Goal: Transaction & Acquisition: Purchase product/service

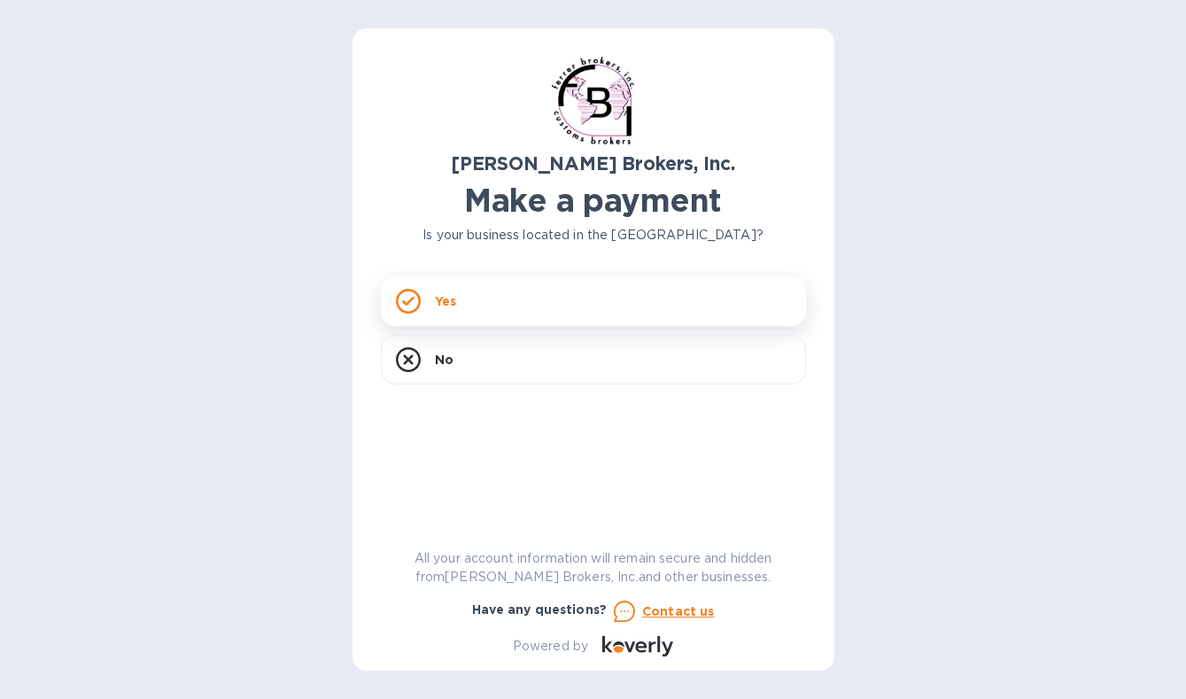
click at [483, 289] on div "Yes" at bounding box center [593, 301] width 425 height 50
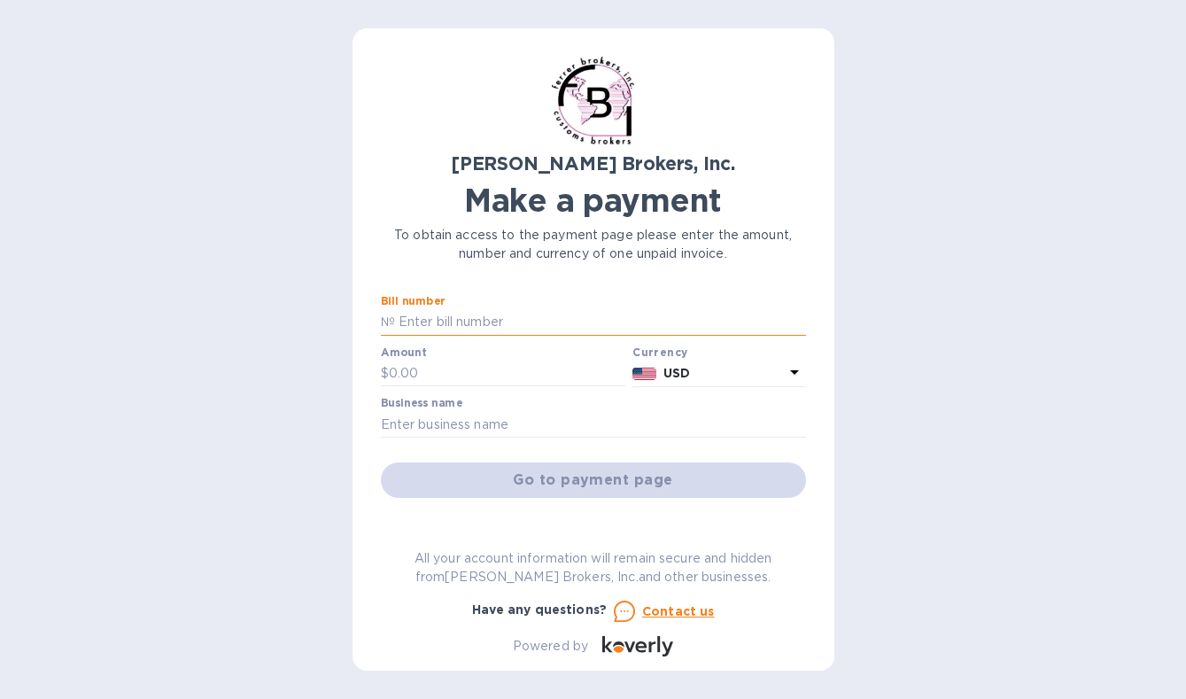
click at [494, 328] on input "text" at bounding box center [600, 322] width 411 height 27
type input "50085"
type input "15"
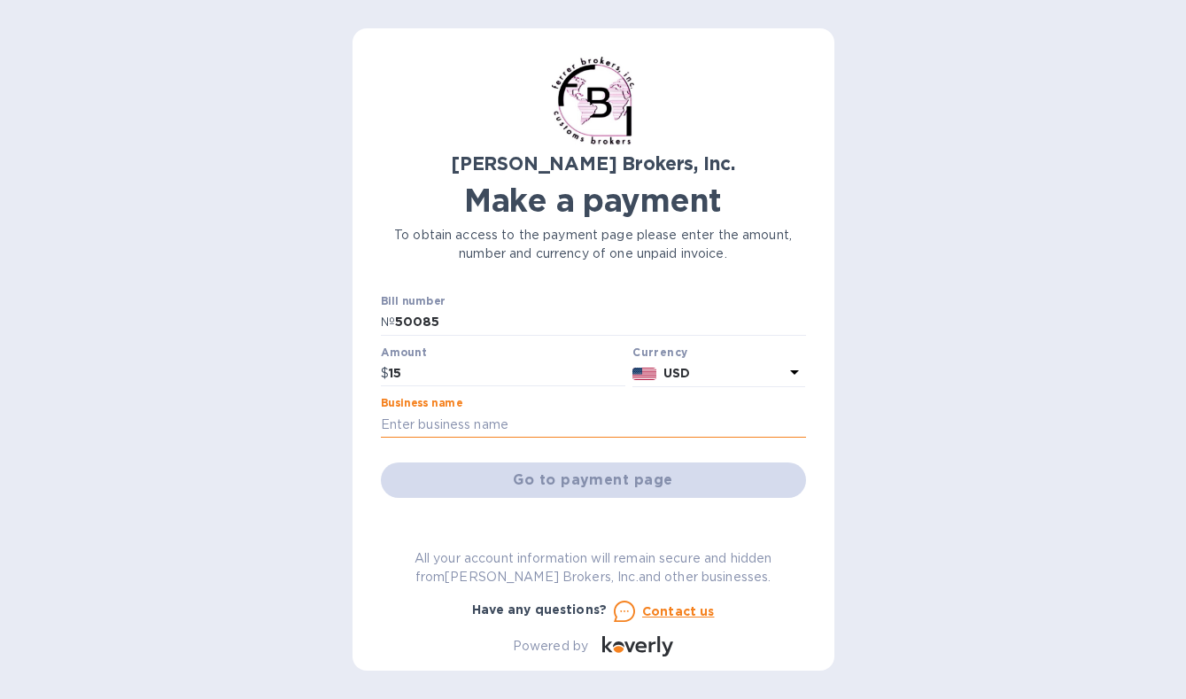
click at [459, 426] on input "text" at bounding box center [593, 424] width 425 height 27
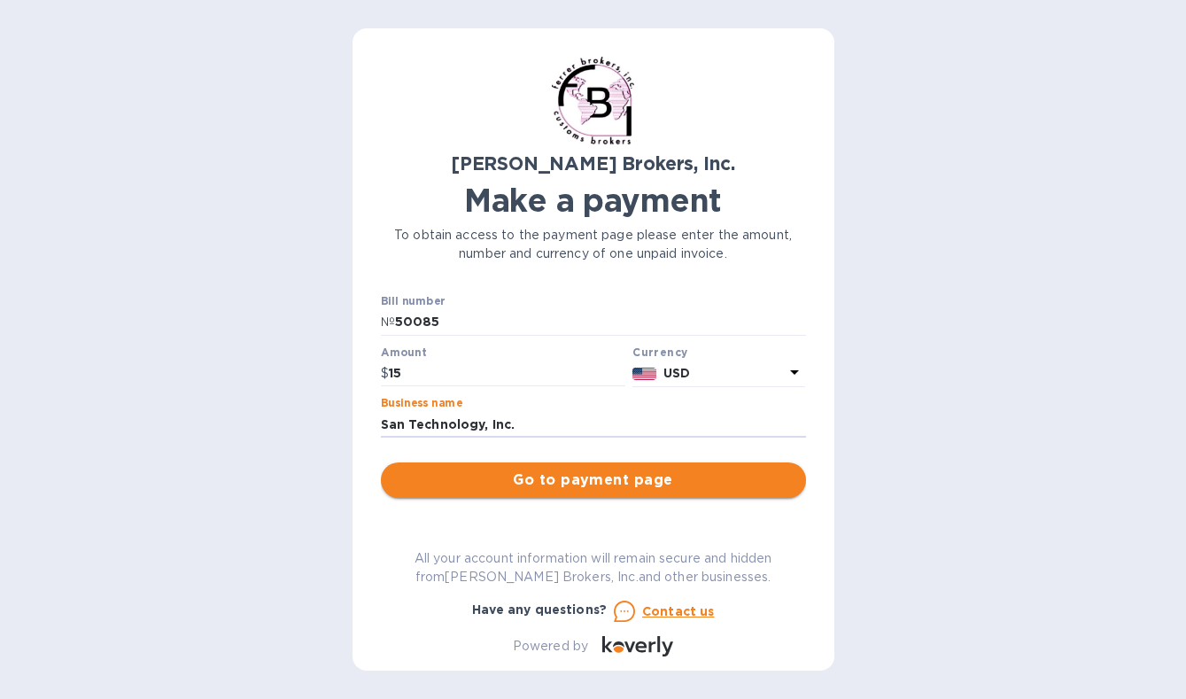
type input "San Technology, Inc."
click at [496, 465] on button "Go to payment page" at bounding box center [593, 479] width 425 height 35
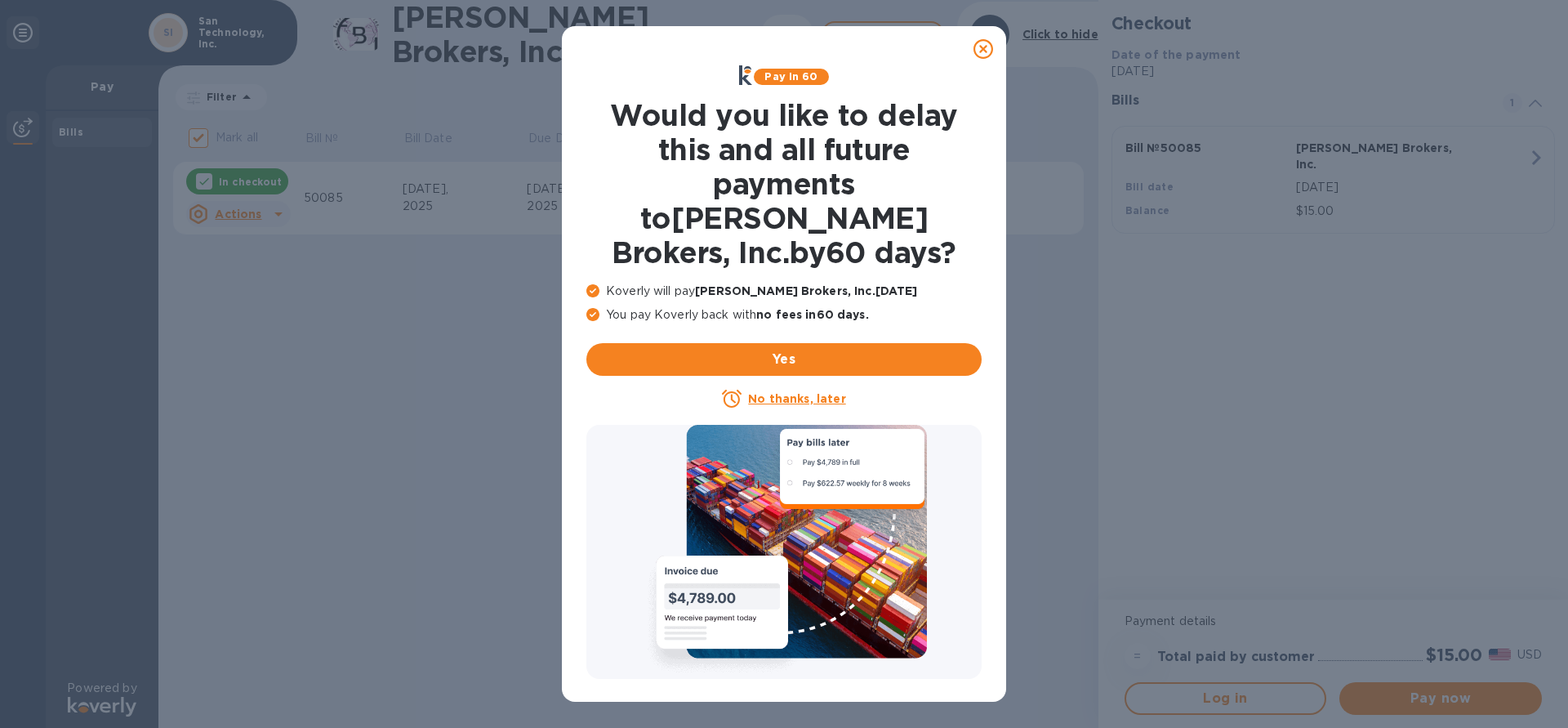
click at [988, 51] on icon at bounding box center [982, 49] width 19 height 19
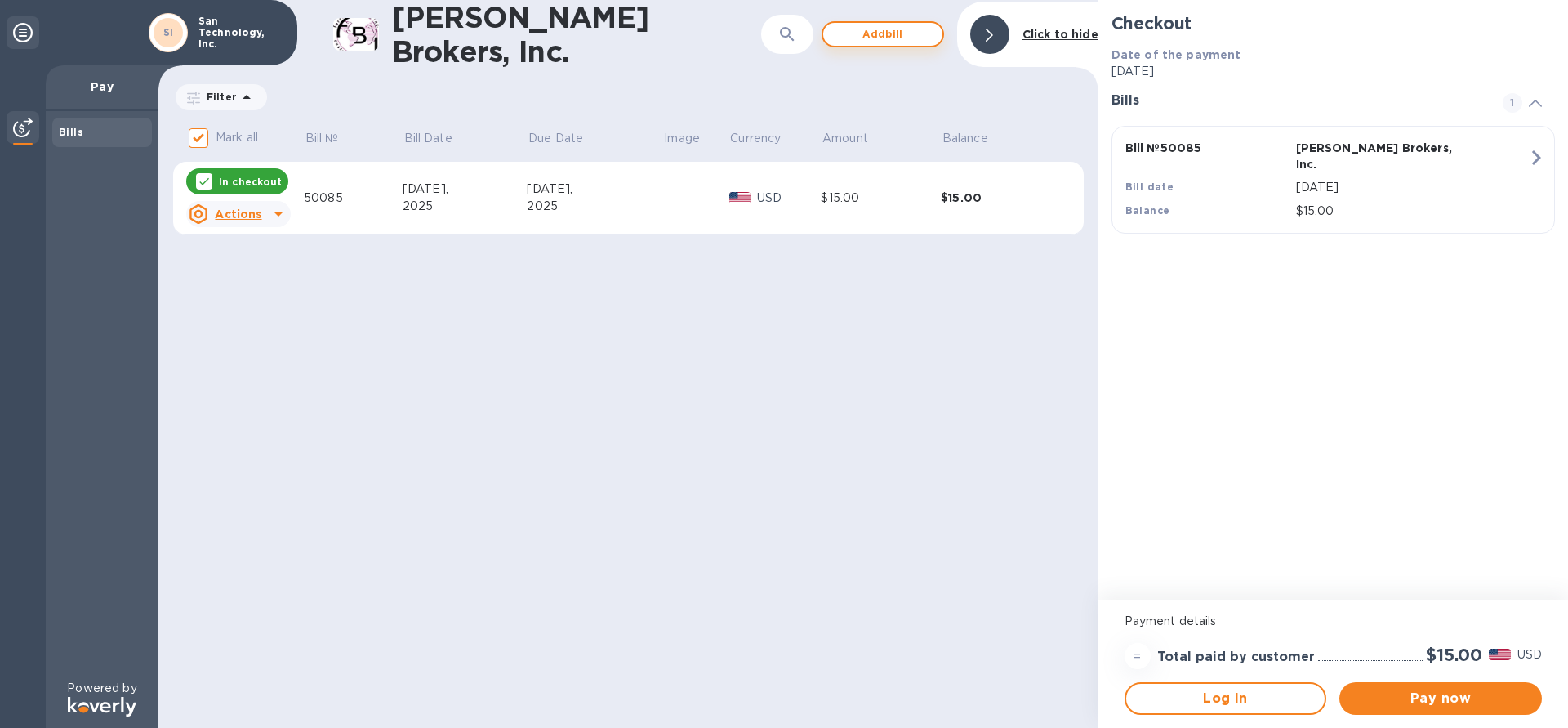
click at [893, 37] on span "Add bill" at bounding box center [883, 34] width 93 height 19
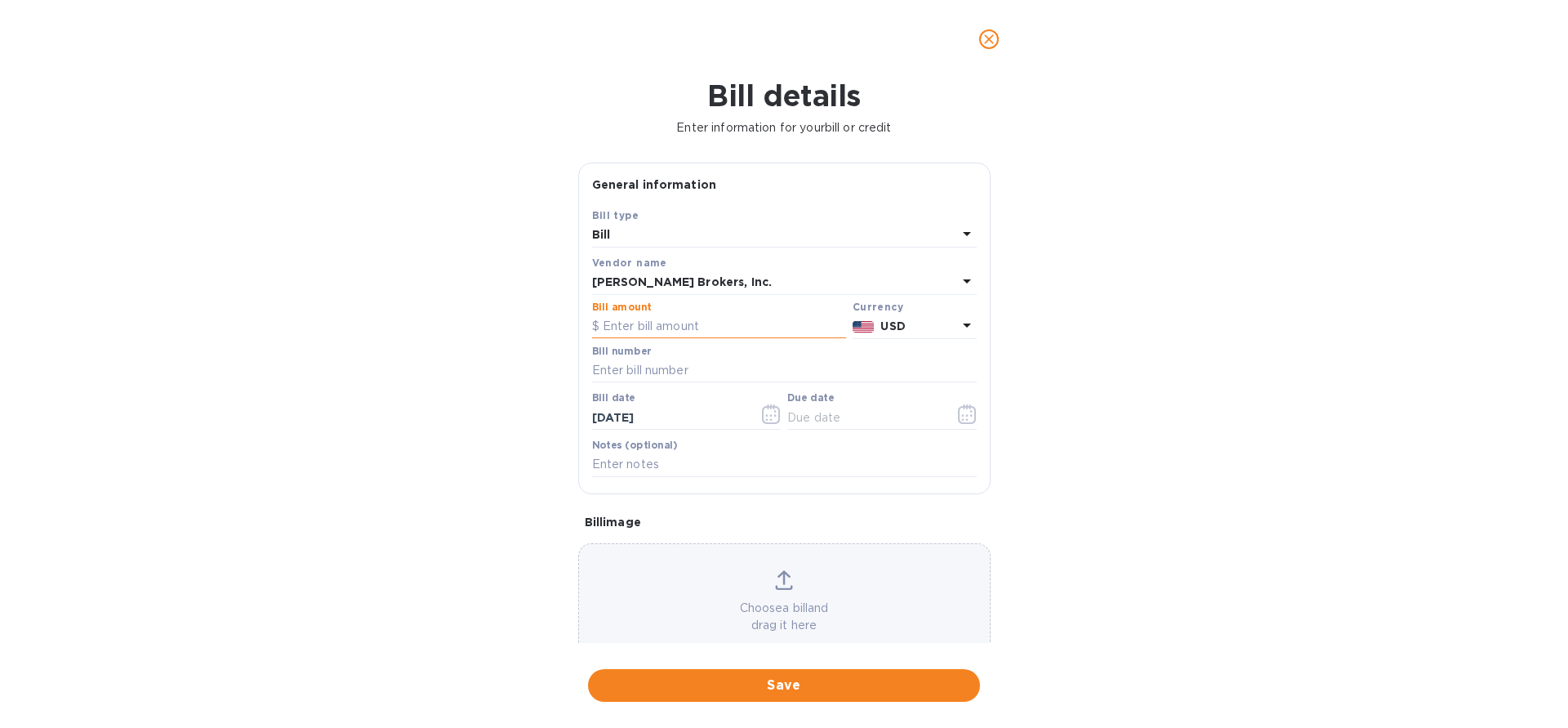
click at [650, 333] on input "text" at bounding box center [719, 327] width 254 height 25
type input "95.00"
click at [625, 368] on input "text" at bounding box center [784, 371] width 385 height 25
type input "296127"
click at [673, 415] on input "[DATE]" at bounding box center [669, 417] width 154 height 25
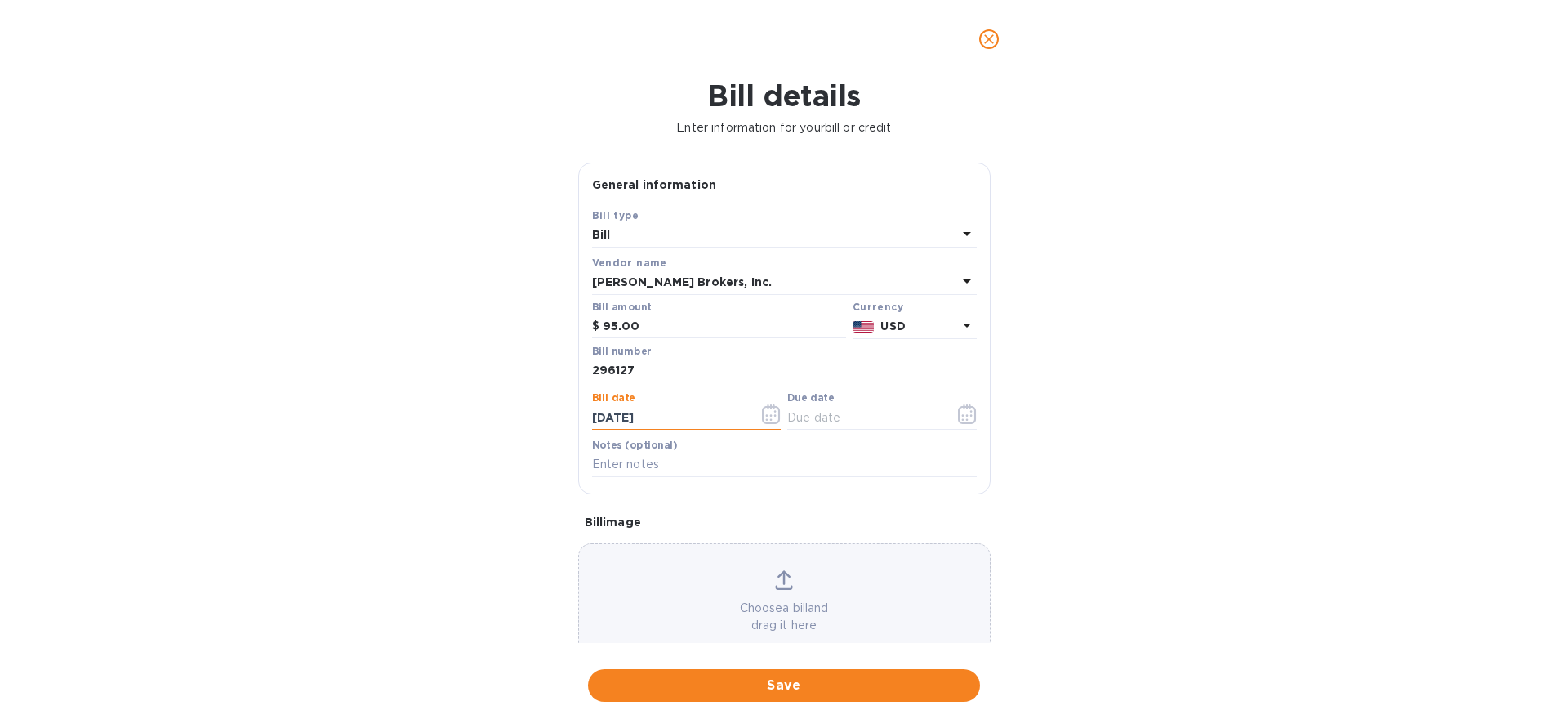
click at [770, 417] on icon "button" at bounding box center [771, 413] width 18 height 19
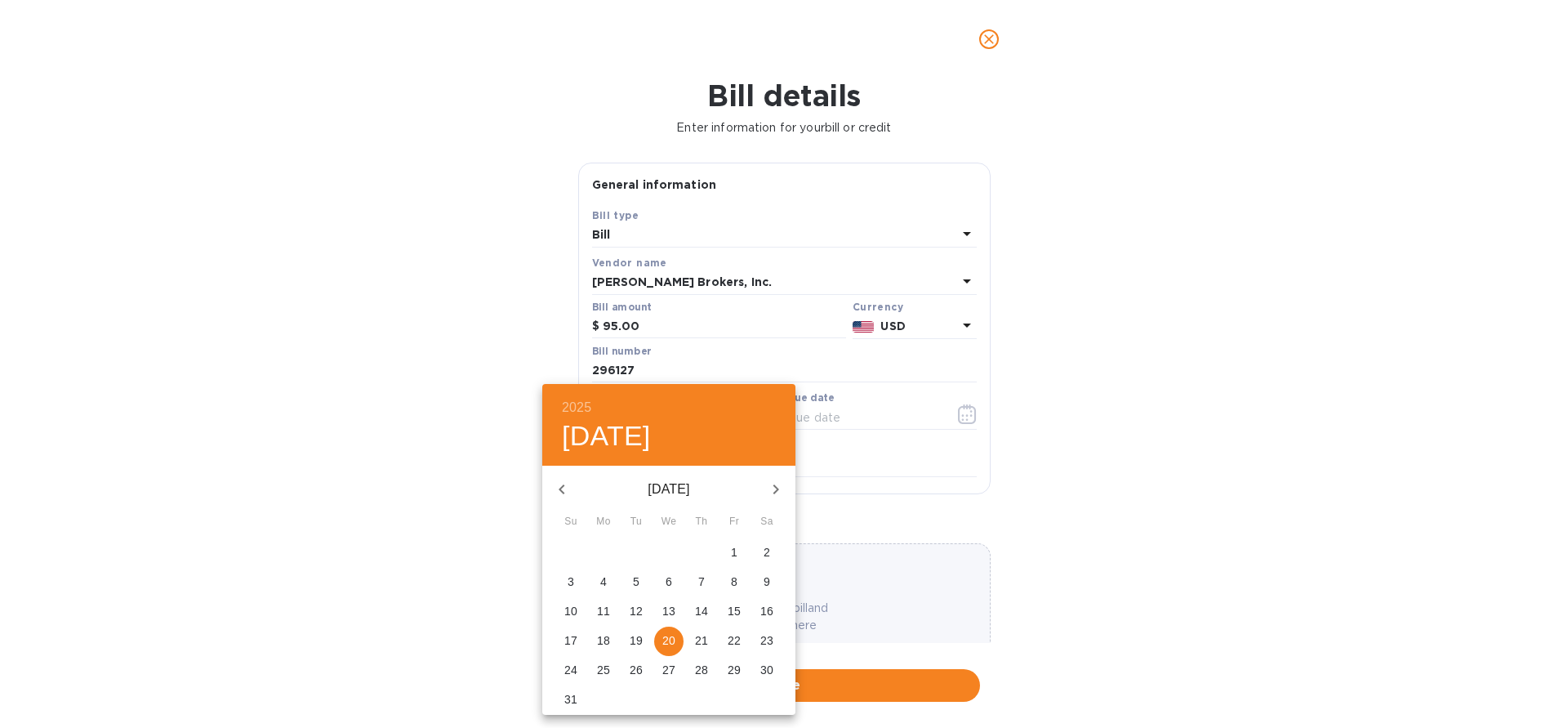
click at [562, 485] on icon "button" at bounding box center [562, 489] width 19 height 19
click at [669, 644] on p "30" at bounding box center [669, 670] width 13 height 17
type input "[DATE]"
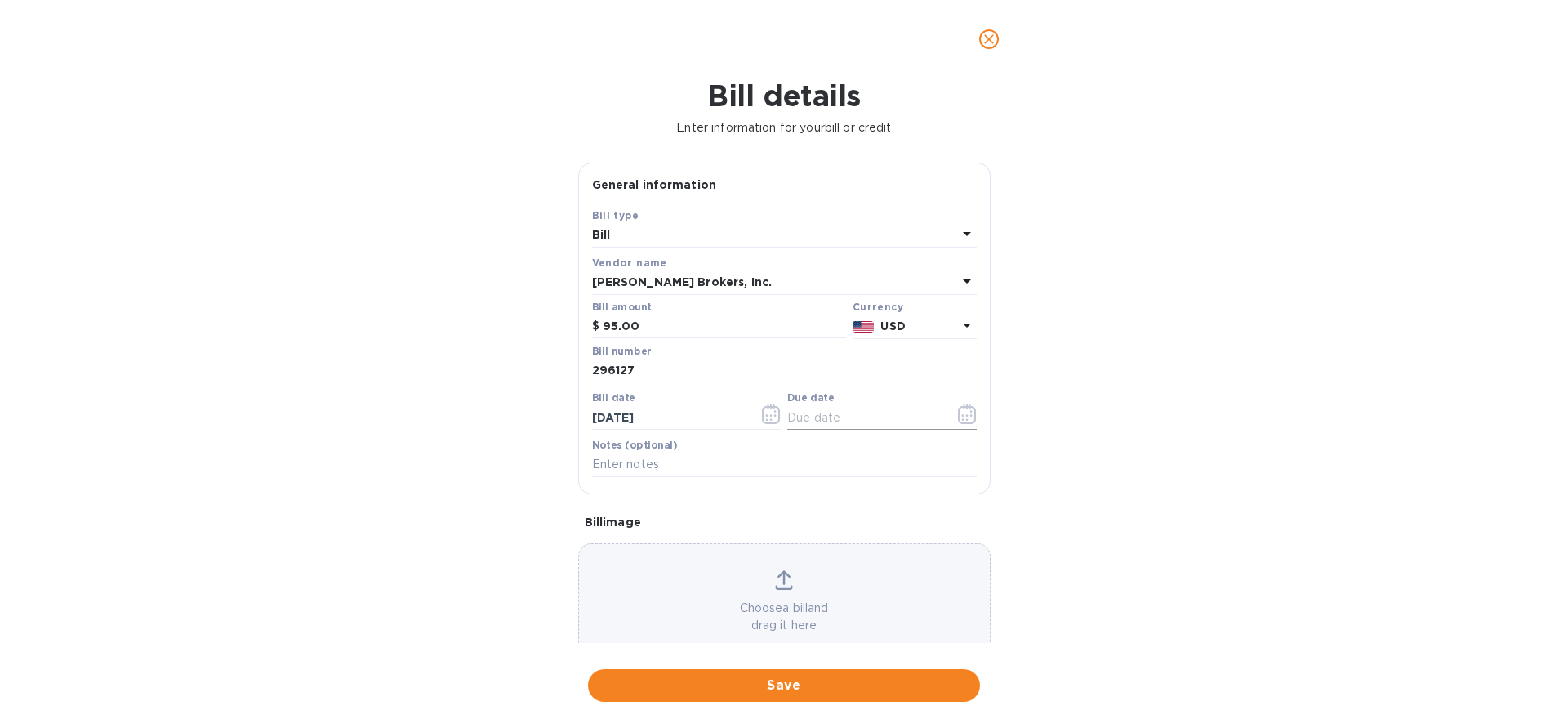
click at [958, 419] on icon "button" at bounding box center [967, 413] width 18 height 19
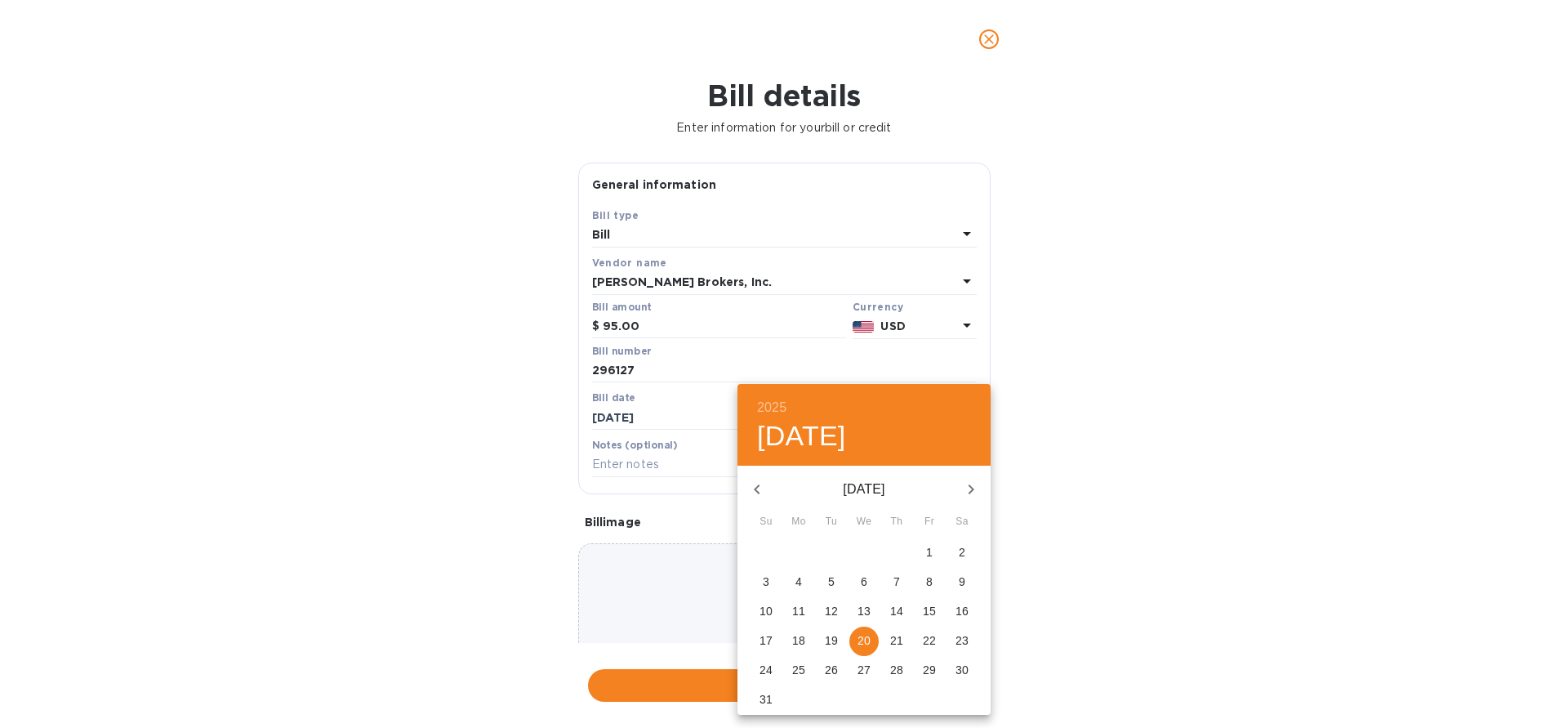
click at [960, 581] on p "9" at bounding box center [961, 582] width 6 height 17
type input "[DATE]"
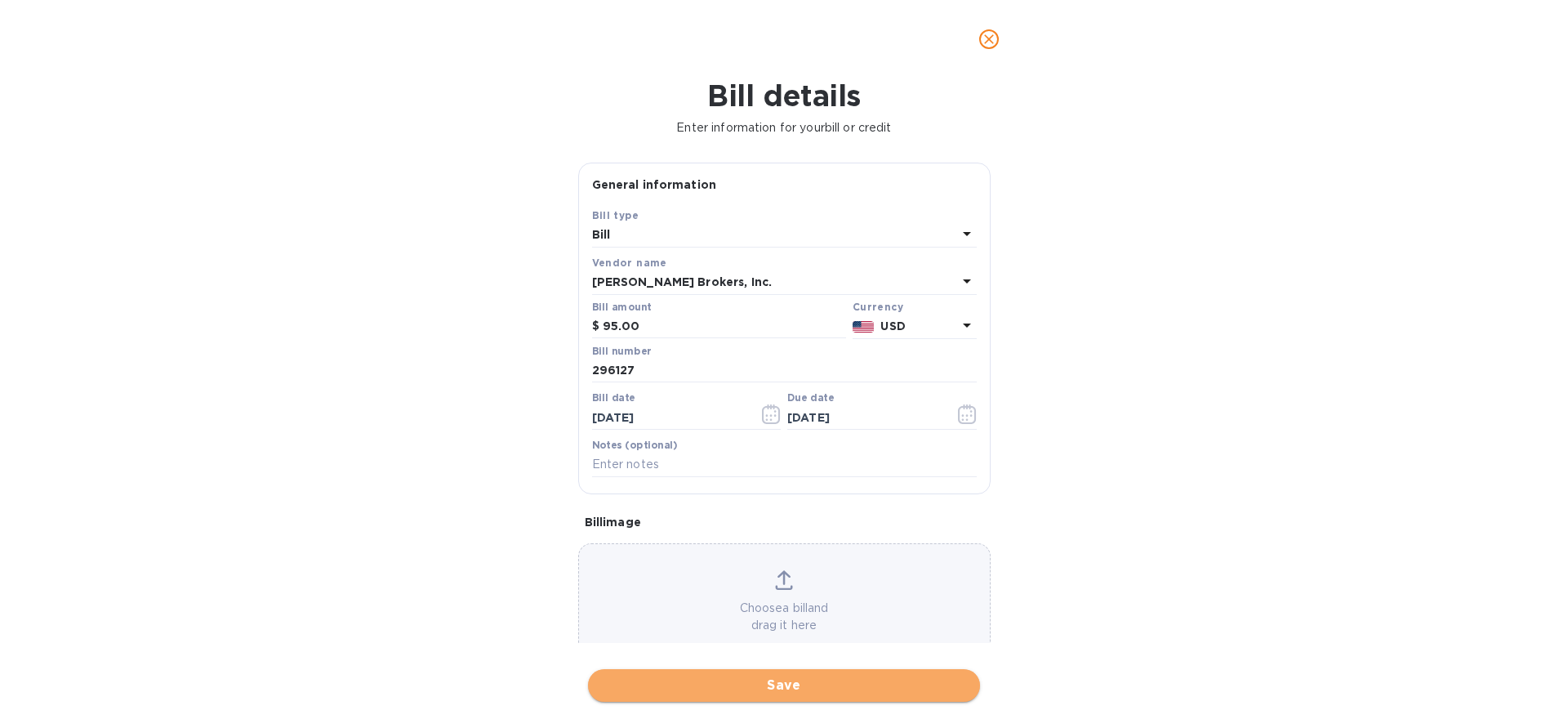
click at [726, 644] on span "Save" at bounding box center [784, 685] width 366 height 19
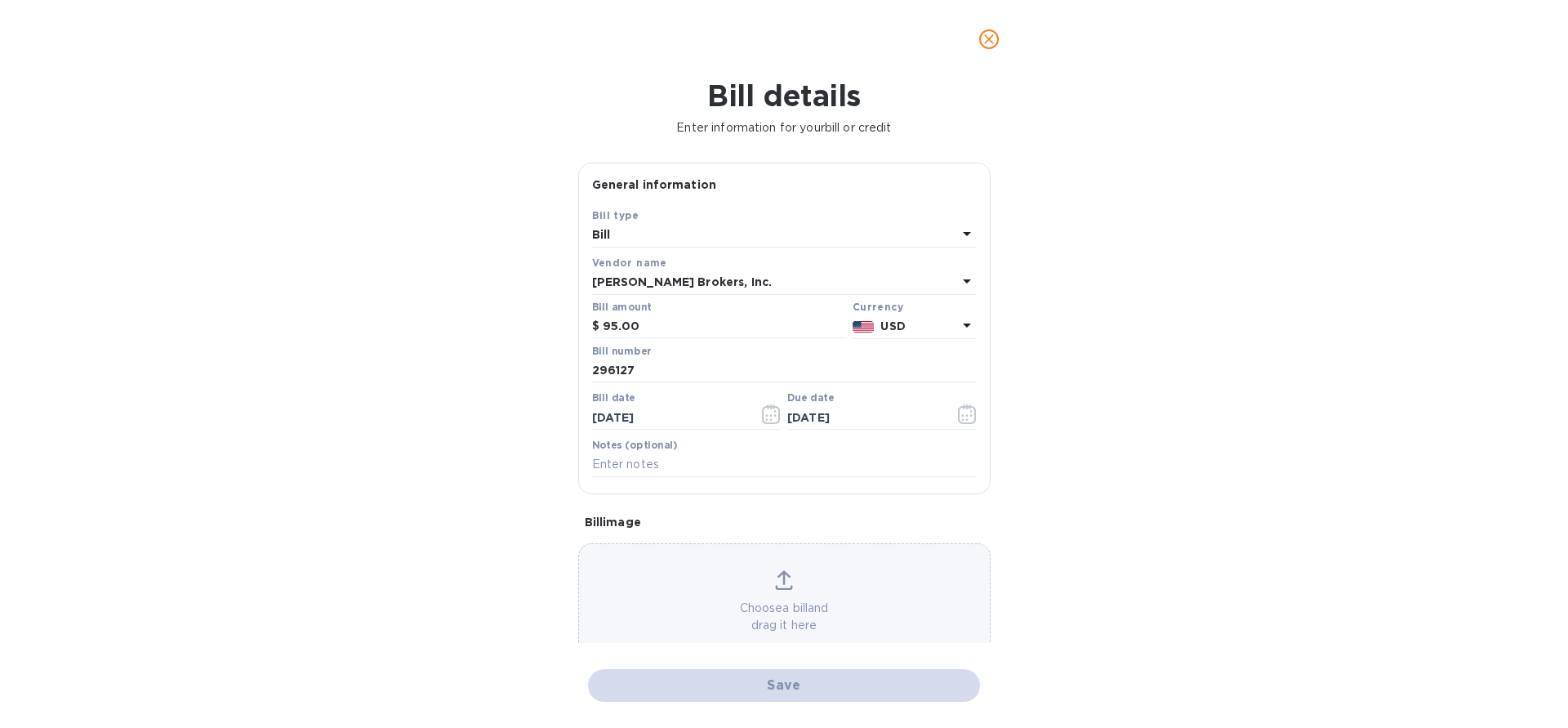
checkbox input "false"
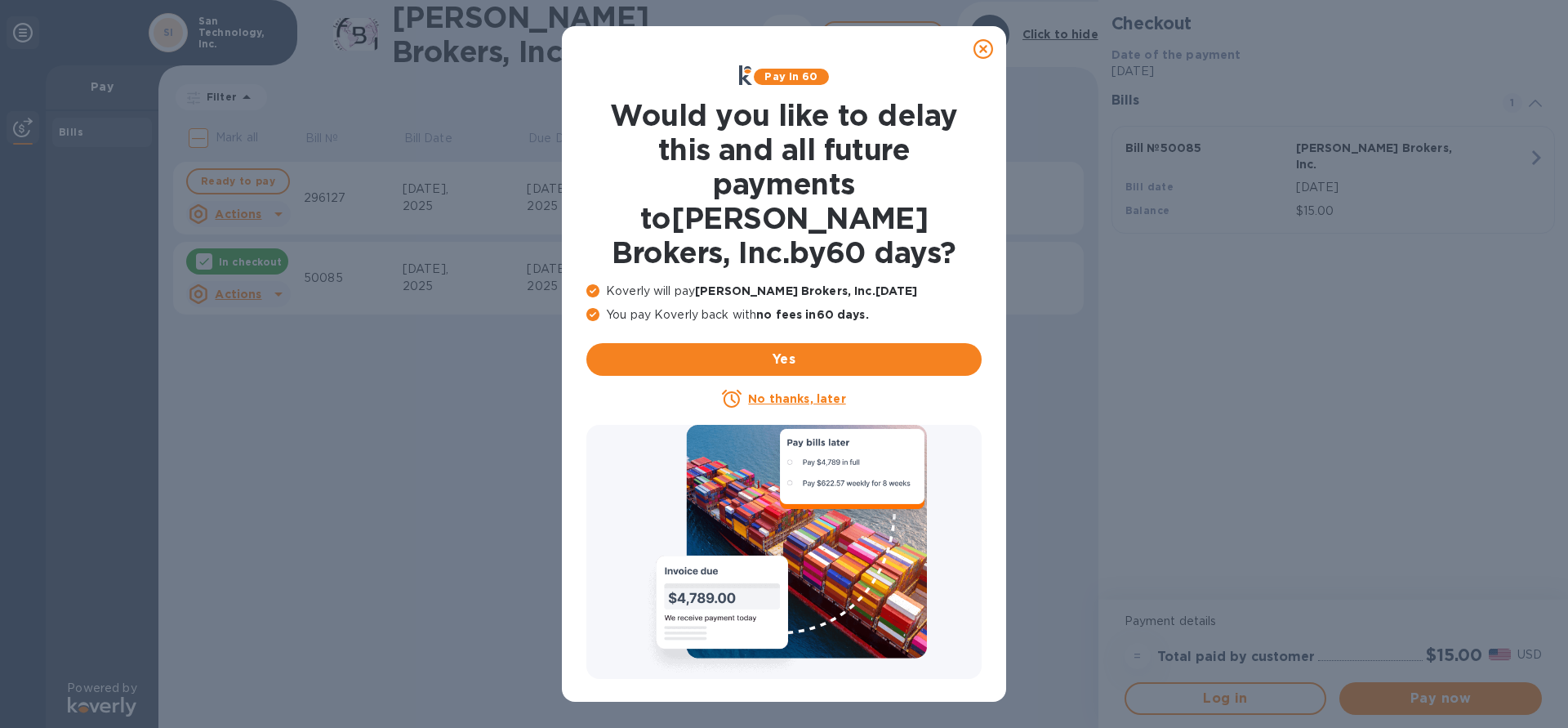
click at [985, 56] on icon at bounding box center [982, 49] width 19 height 19
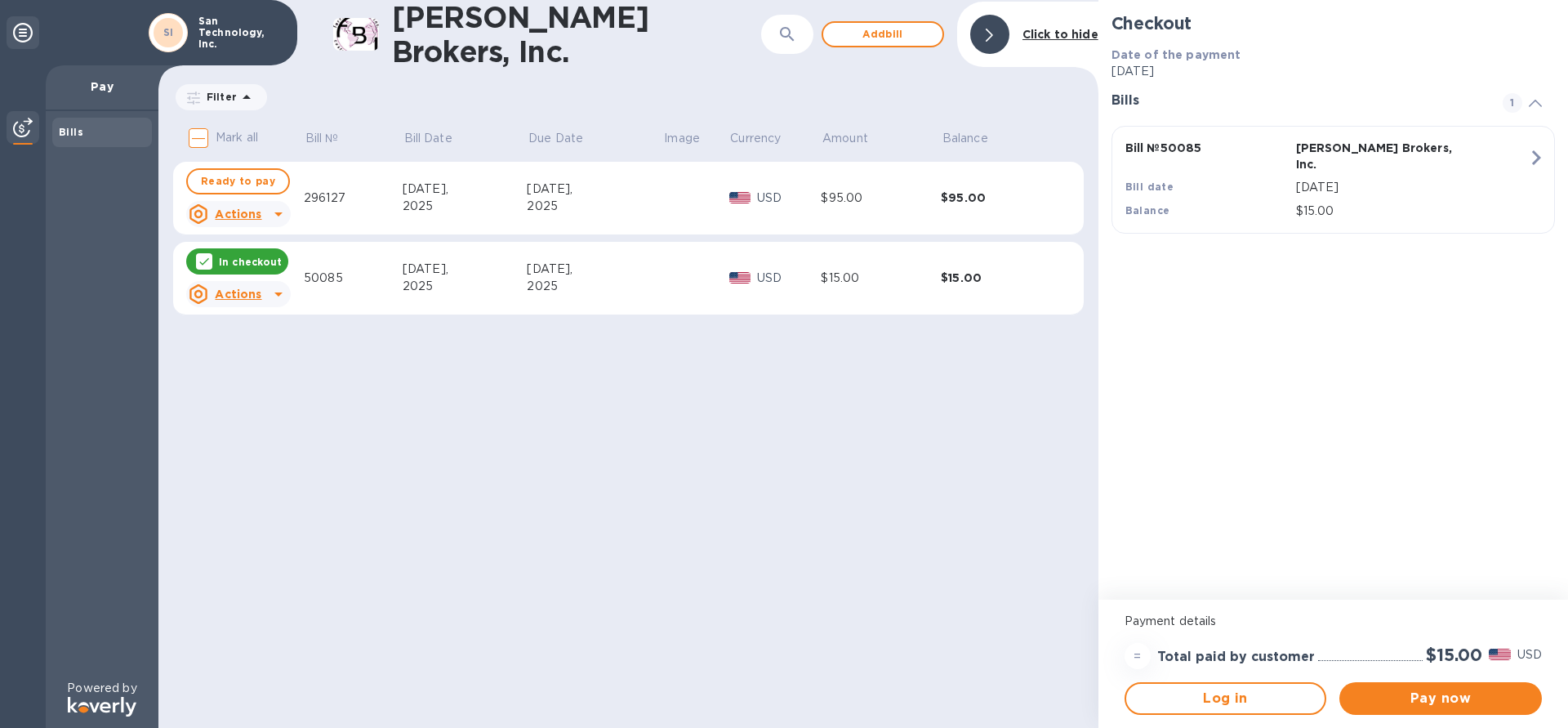
click at [1044, 34] on b "Click to hide" at bounding box center [1061, 34] width 76 height 13
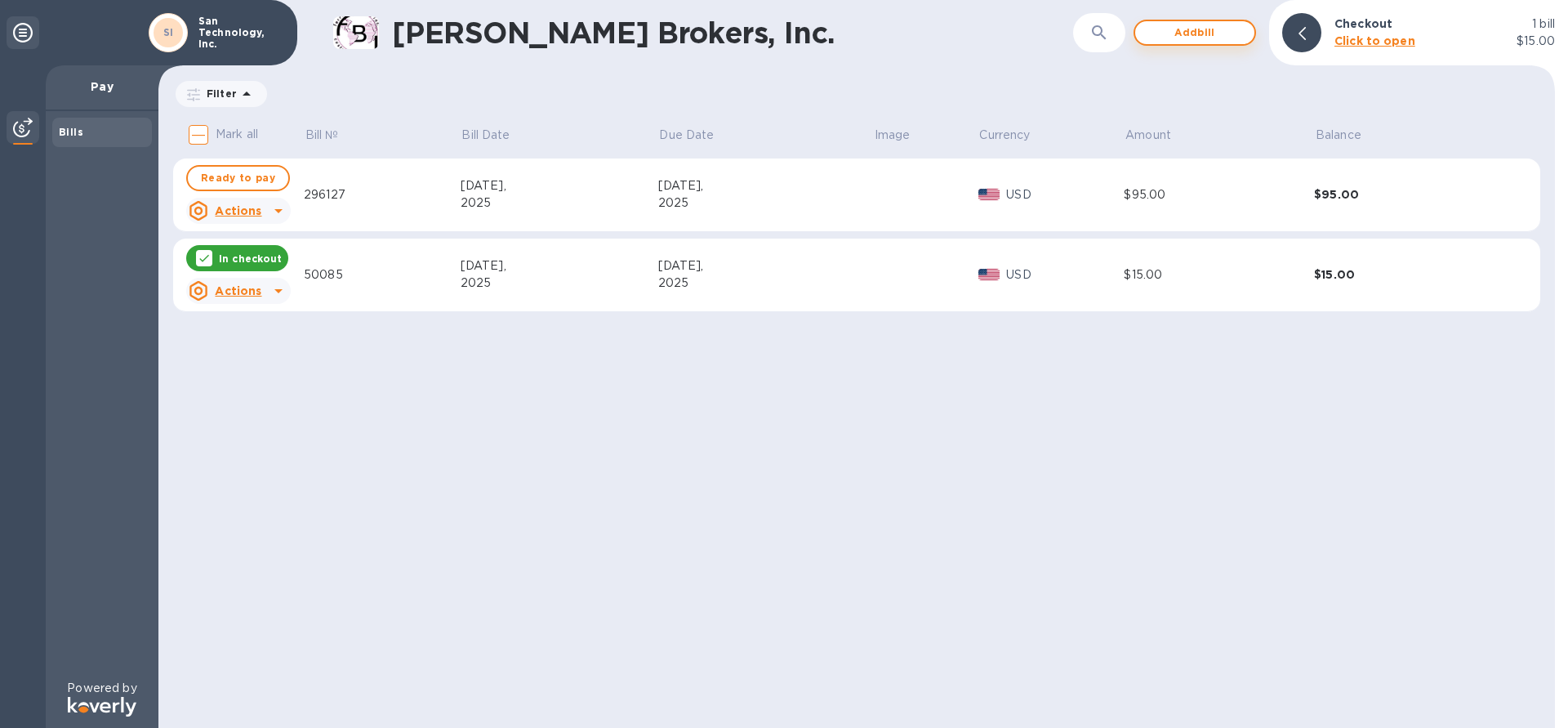
click at [1093, 40] on span "Add bill" at bounding box center [1194, 32] width 93 height 19
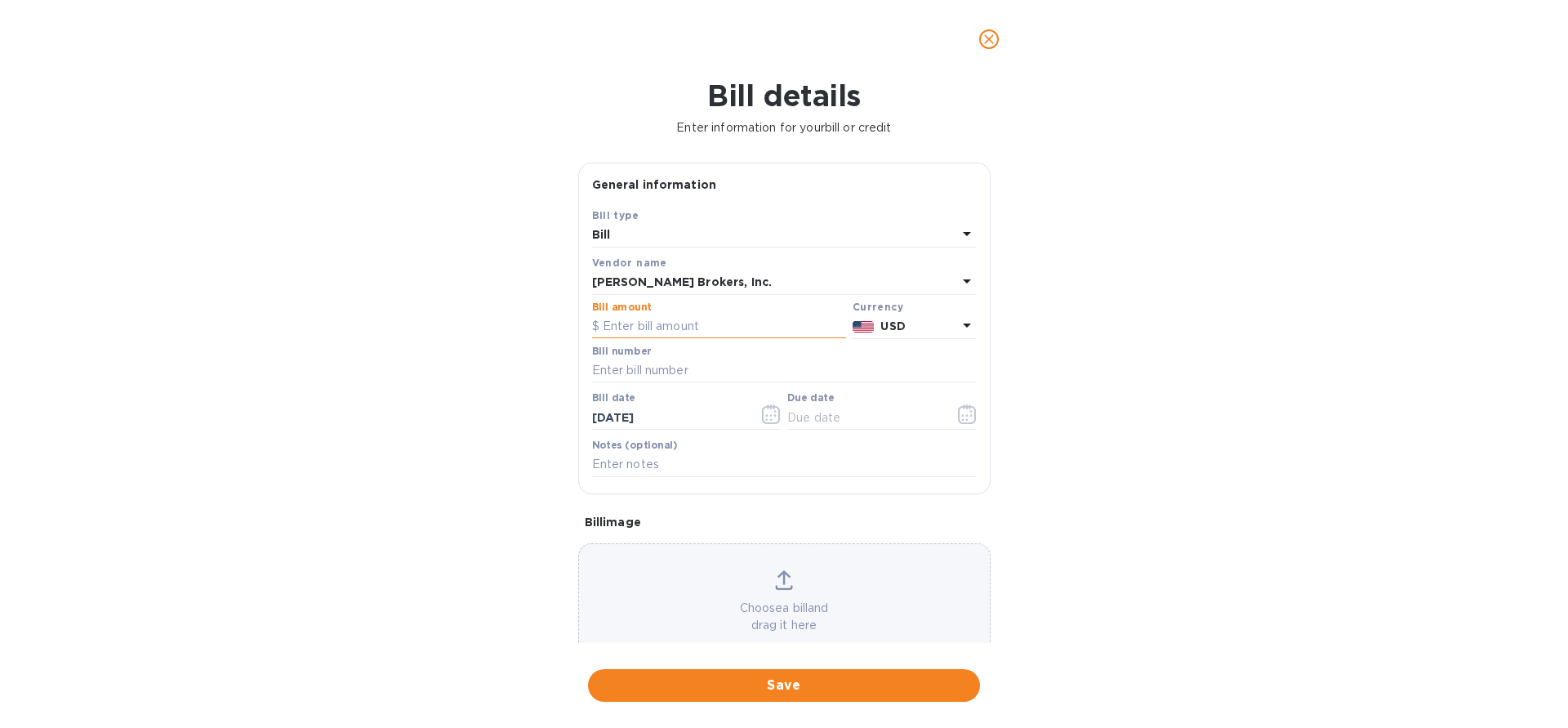
click at [651, 328] on input "text" at bounding box center [719, 327] width 254 height 25
type input "15.00"
click at [645, 363] on input "text" at bounding box center [784, 371] width 385 height 25
type input "50042"
click at [717, 412] on input "[DATE]" at bounding box center [669, 417] width 154 height 25
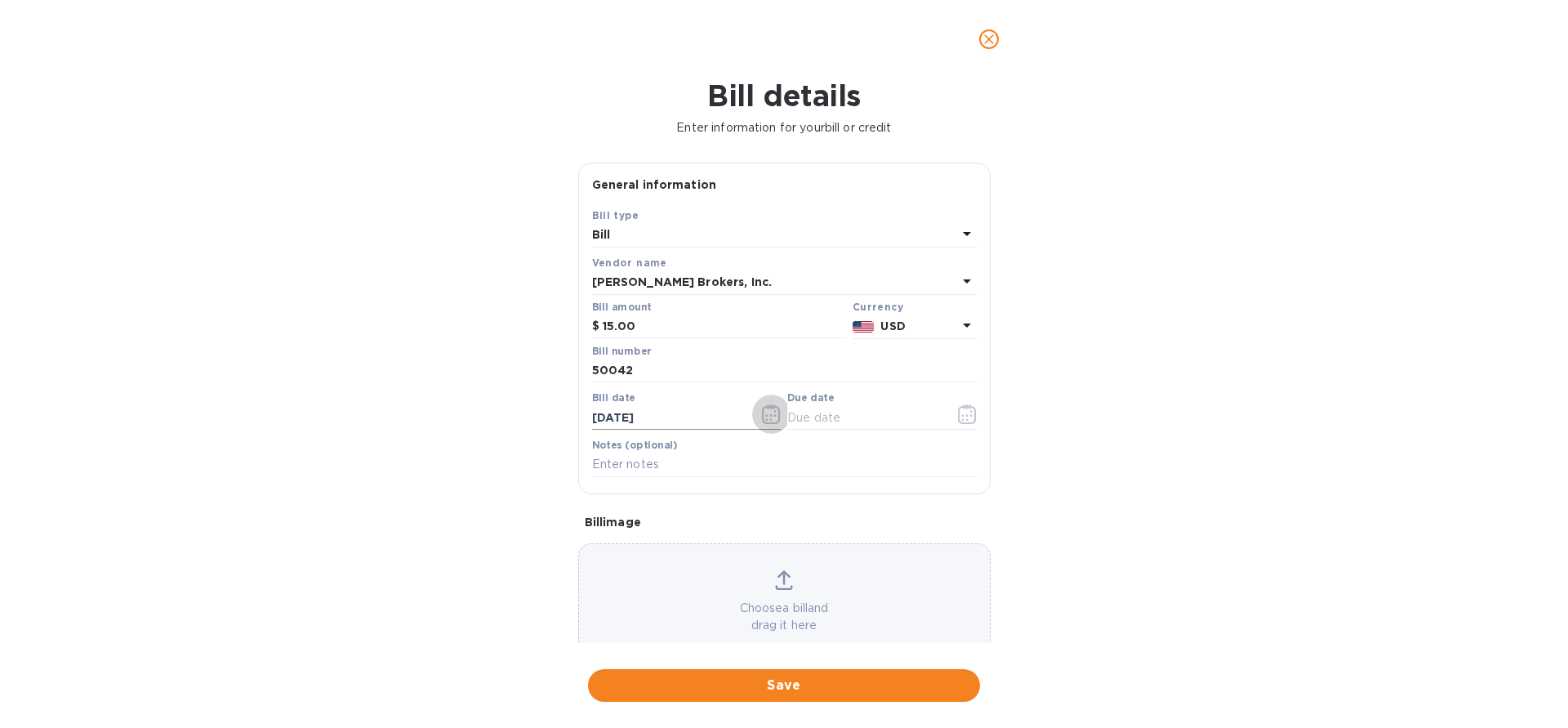
click at [769, 417] on icon "button" at bounding box center [771, 413] width 18 height 19
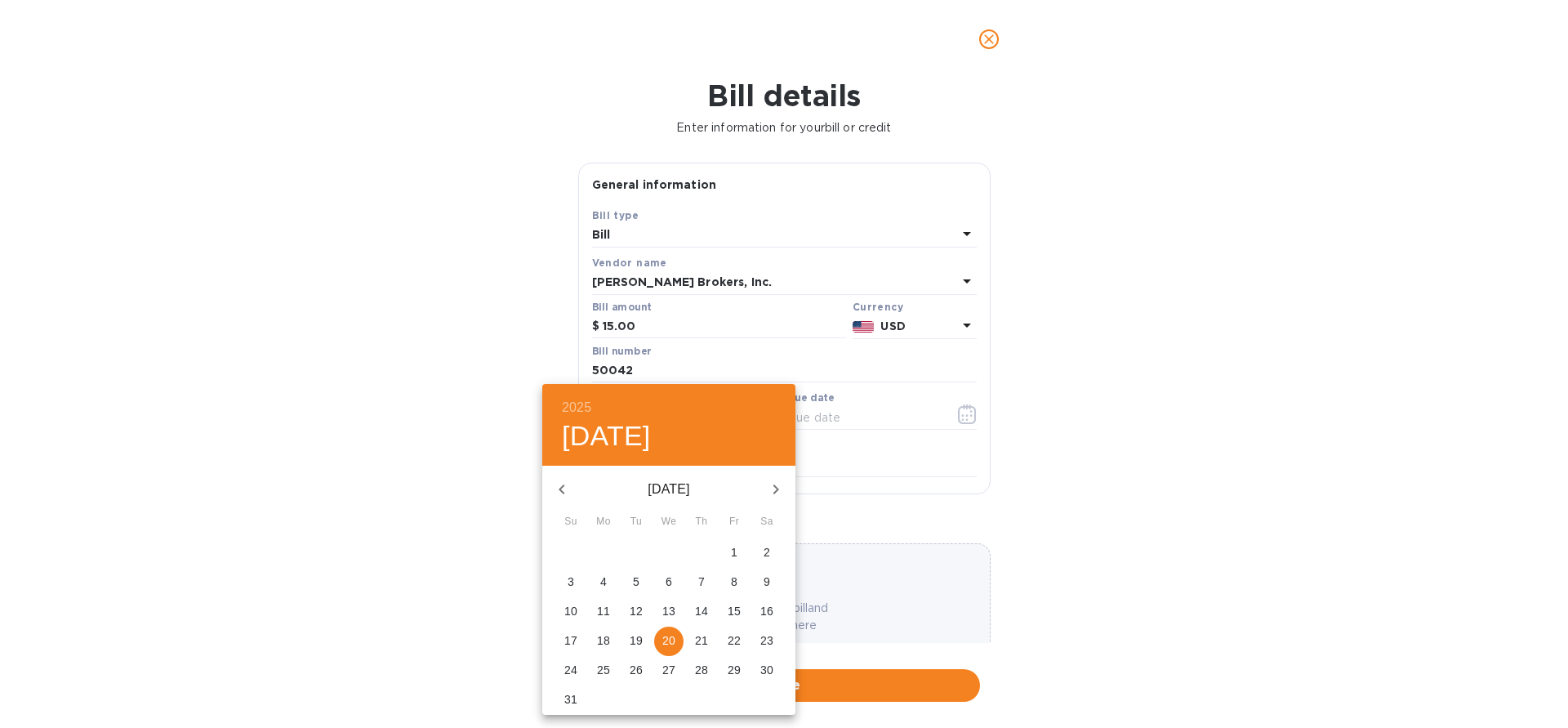
click at [548, 488] on button "button" at bounding box center [562, 489] width 40 height 40
click at [696, 644] on p "31" at bounding box center [701, 670] width 13 height 17
type input "[DATE]"
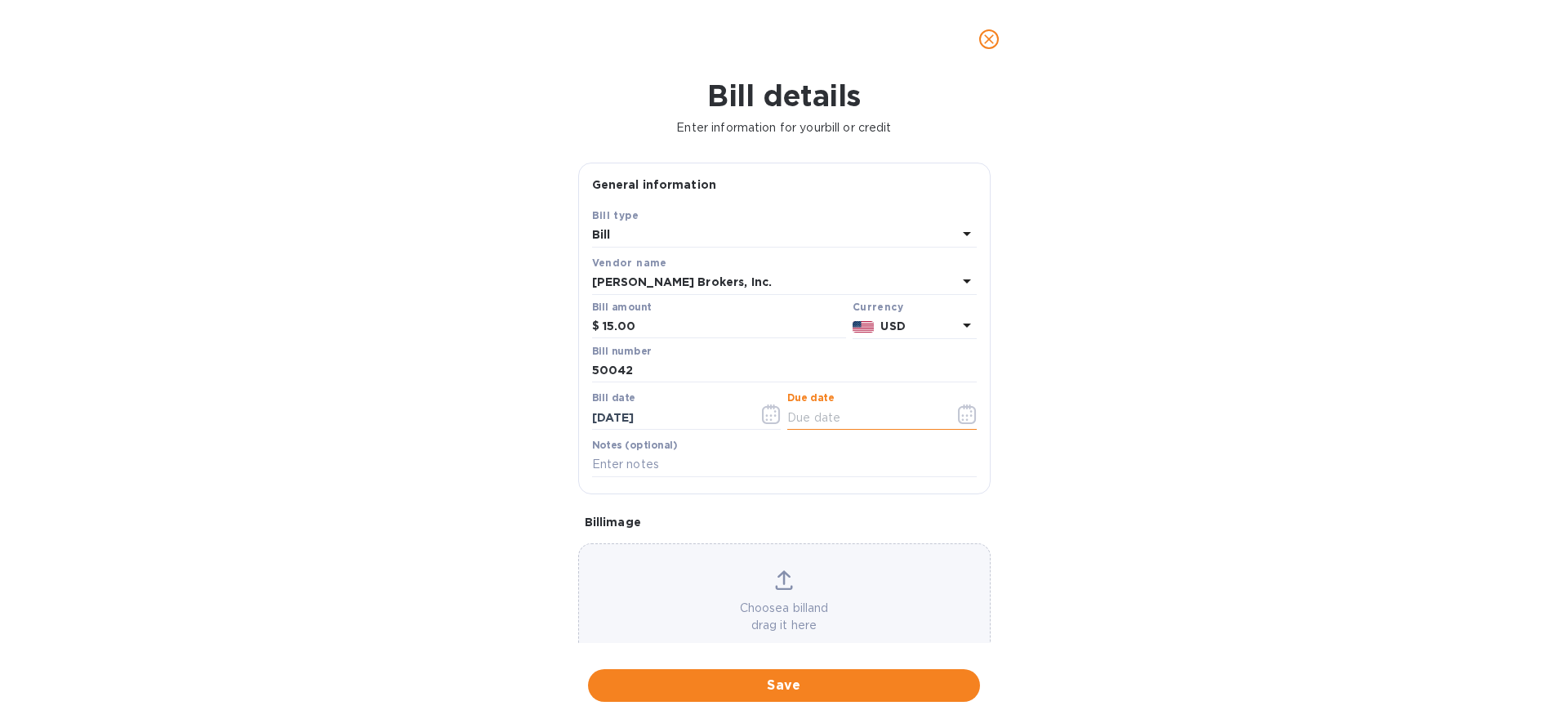
click at [896, 412] on input "text" at bounding box center [864, 417] width 154 height 25
click at [961, 417] on icon "button" at bounding box center [968, 413] width 18 height 19
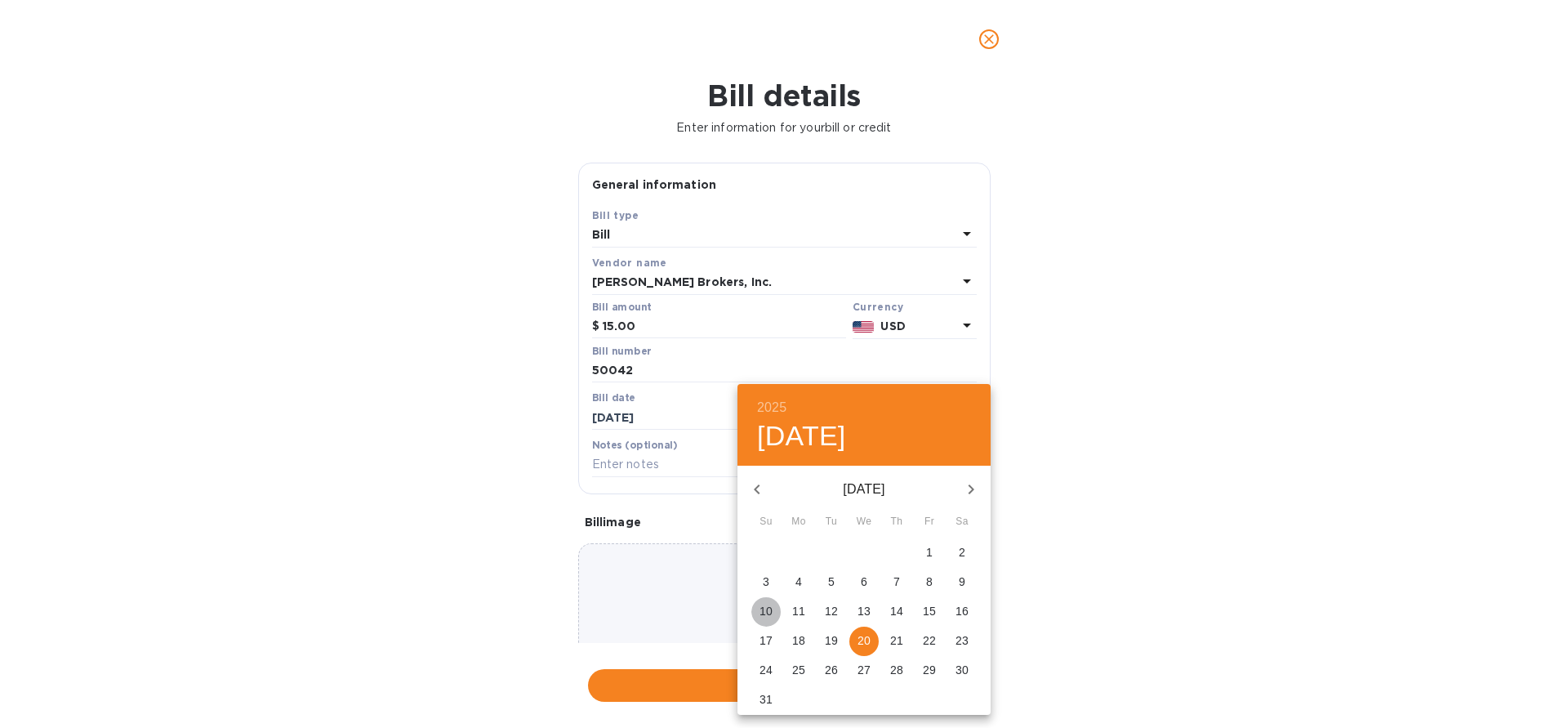
click at [761, 612] on p "10" at bounding box center [766, 611] width 13 height 17
type input "[DATE]"
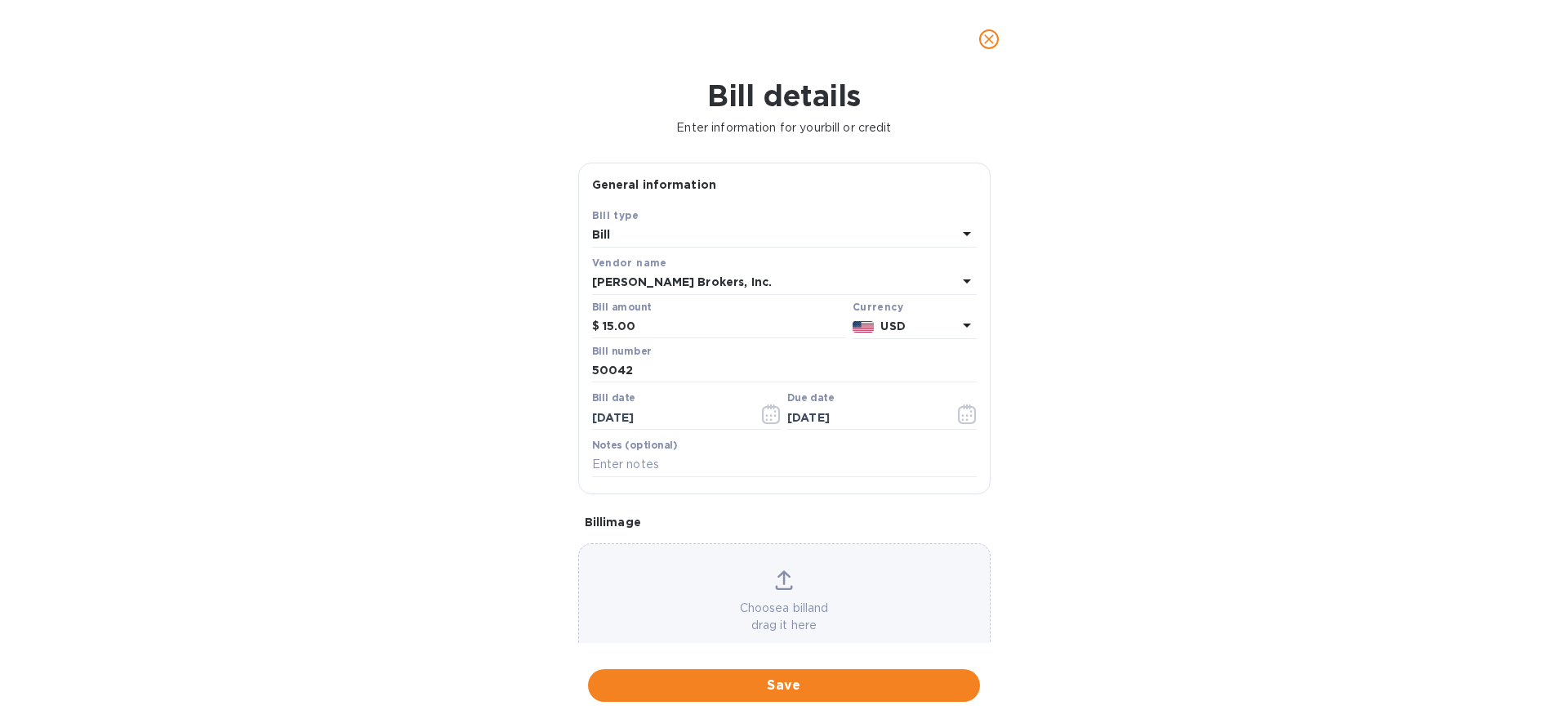
click at [458, 537] on div "Bill details Enter information for your bill or credit General information Save…" at bounding box center [784, 403] width 1568 height 650
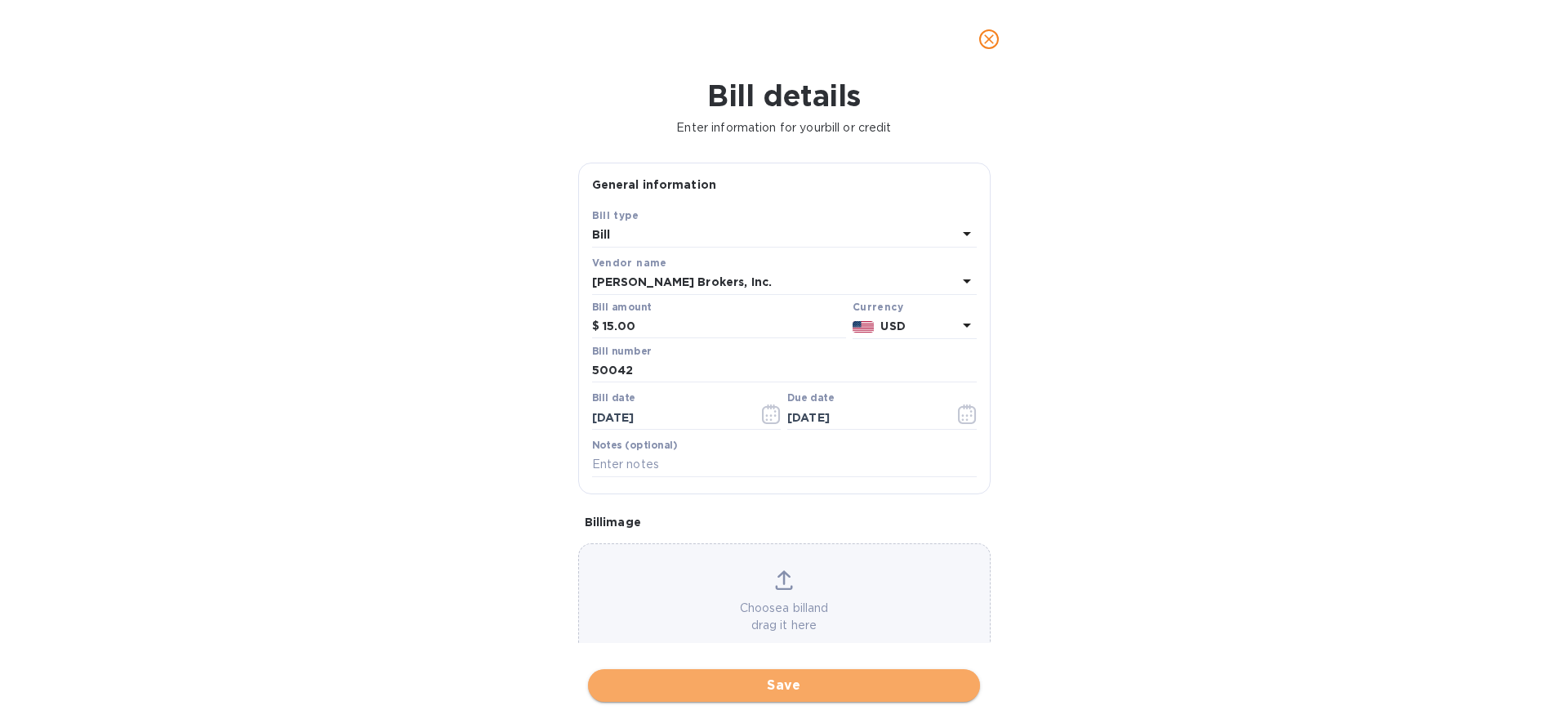
click at [709, 644] on span "Save" at bounding box center [784, 685] width 366 height 19
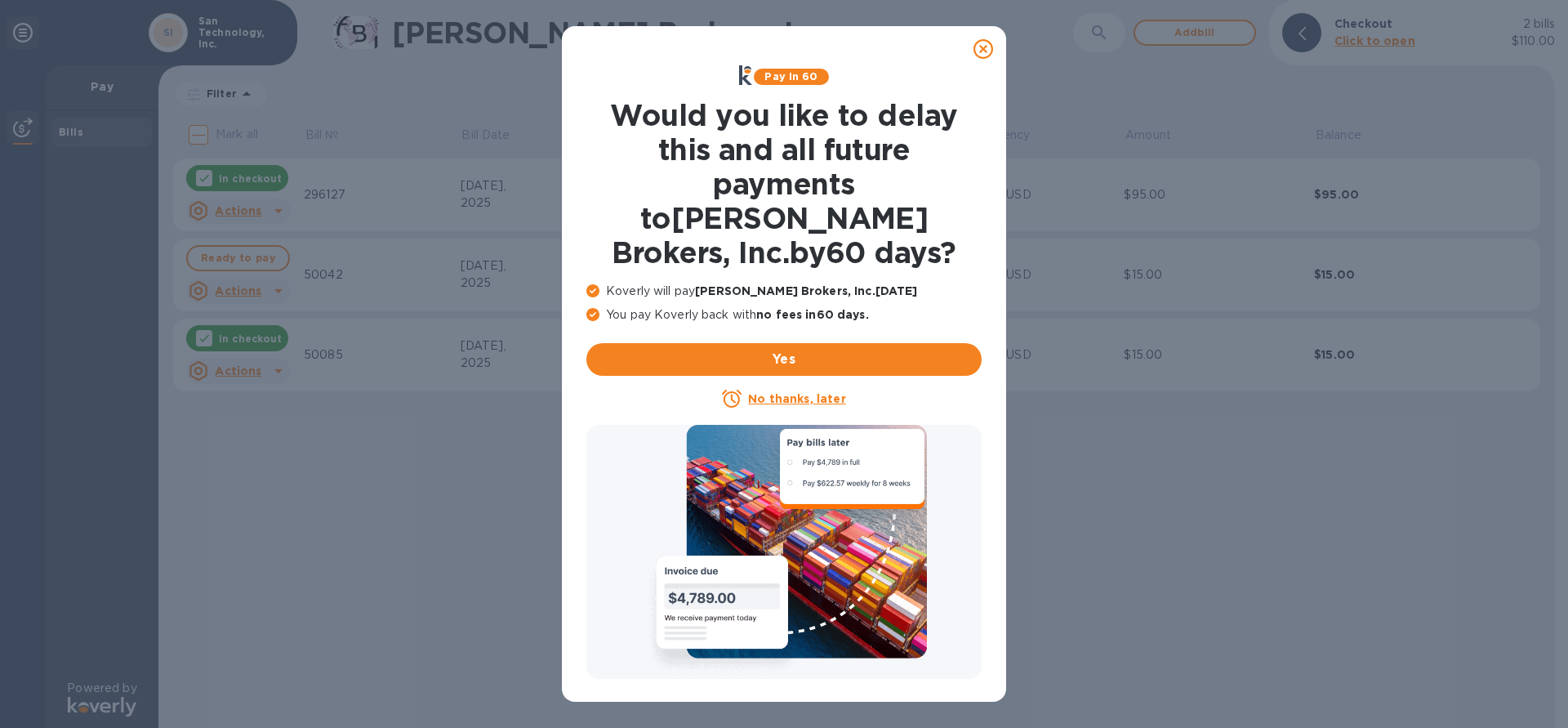
click at [981, 54] on icon at bounding box center [982, 49] width 19 height 19
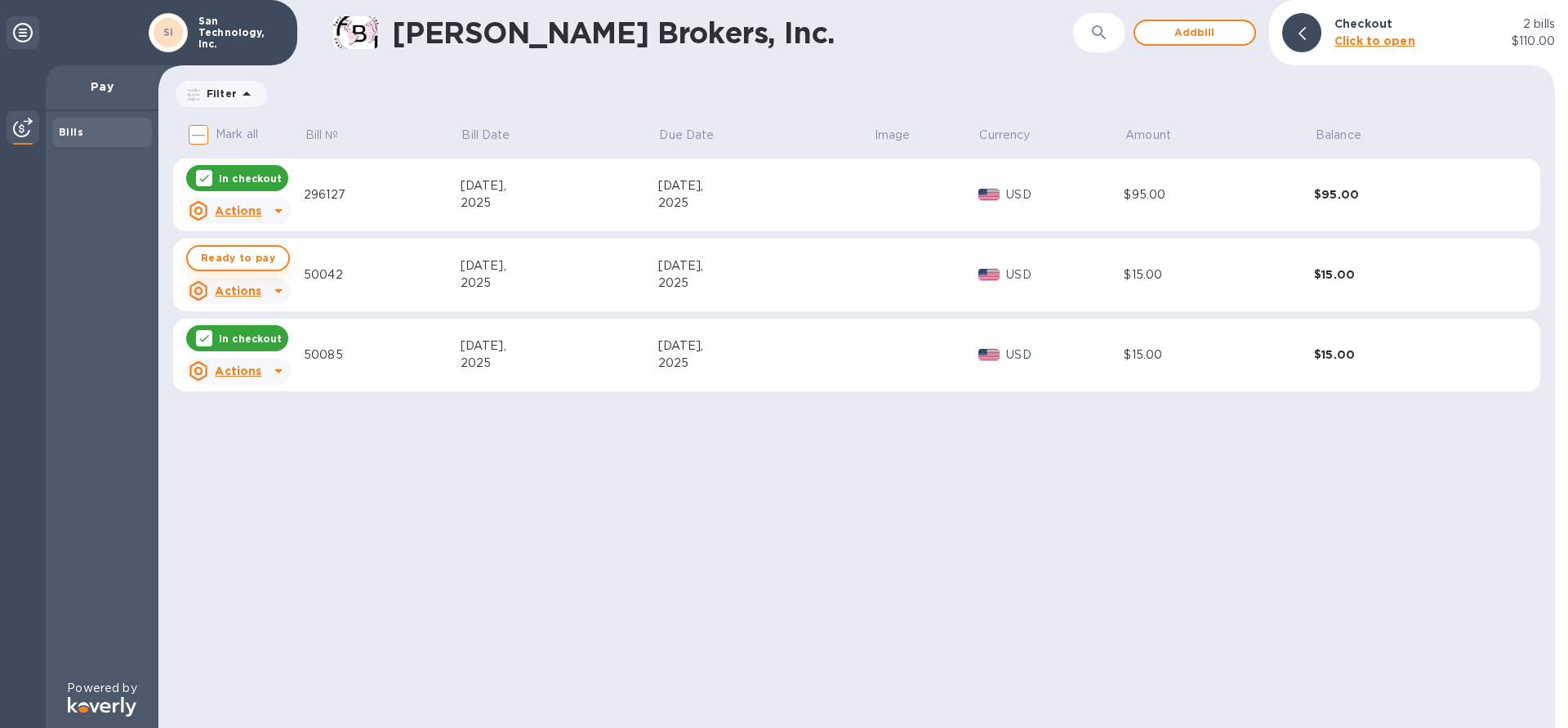
click at [245, 260] on span "Ready to pay" at bounding box center [238, 257] width 75 height 19
checkbox input "true"
click at [1093, 40] on div at bounding box center [1301, 32] width 40 height 40
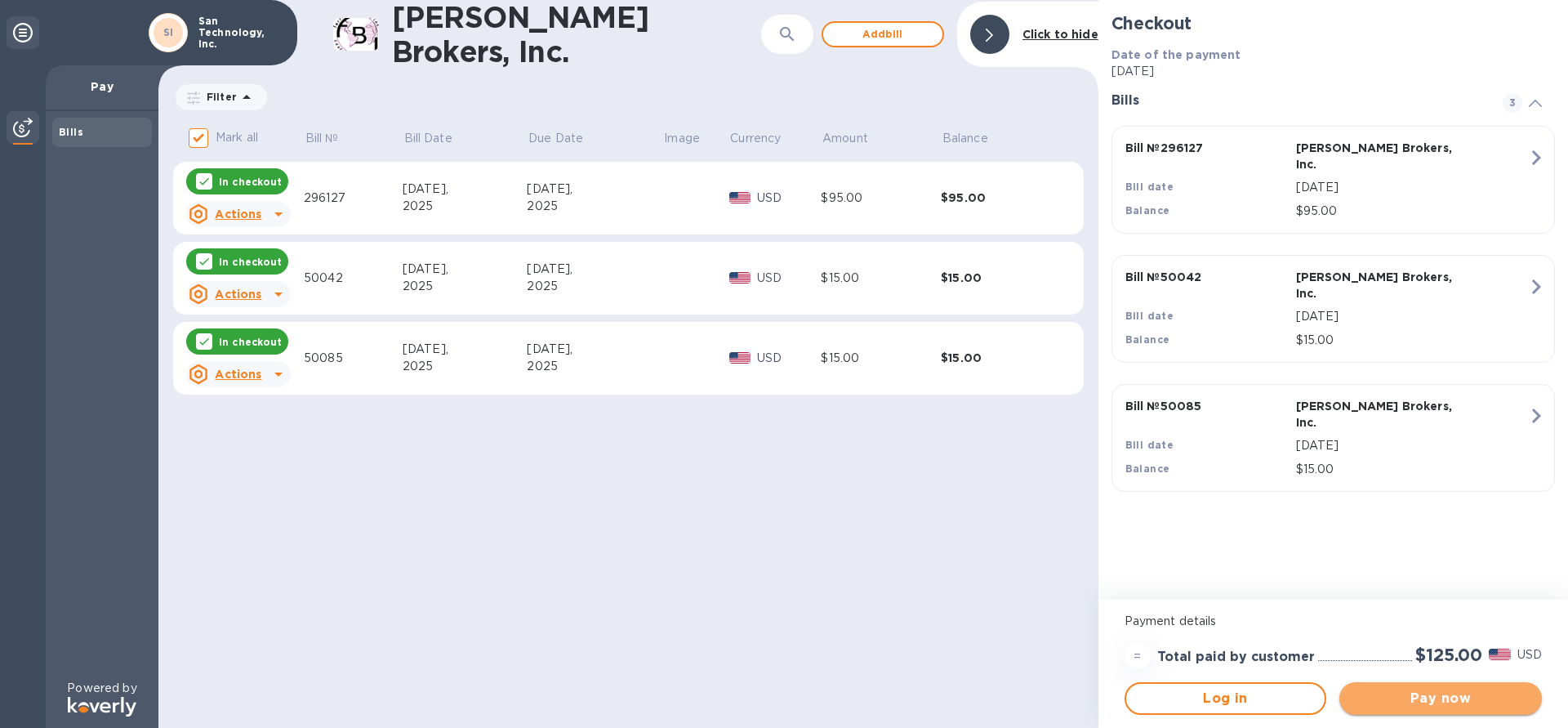
click at [1093, 644] on span "Pay now" at bounding box center [1440, 698] width 176 height 19
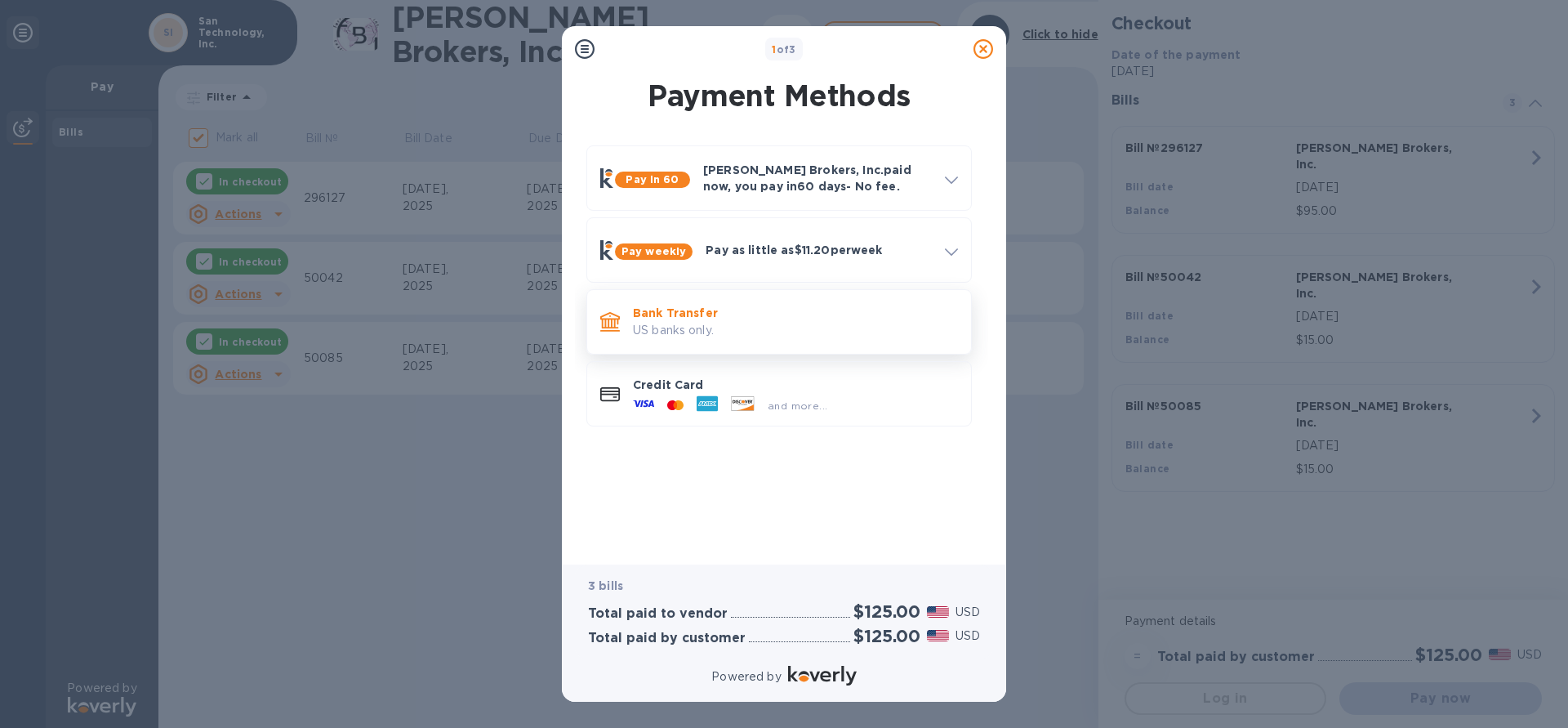
click at [723, 326] on p "US banks only." at bounding box center [795, 330] width 325 height 18
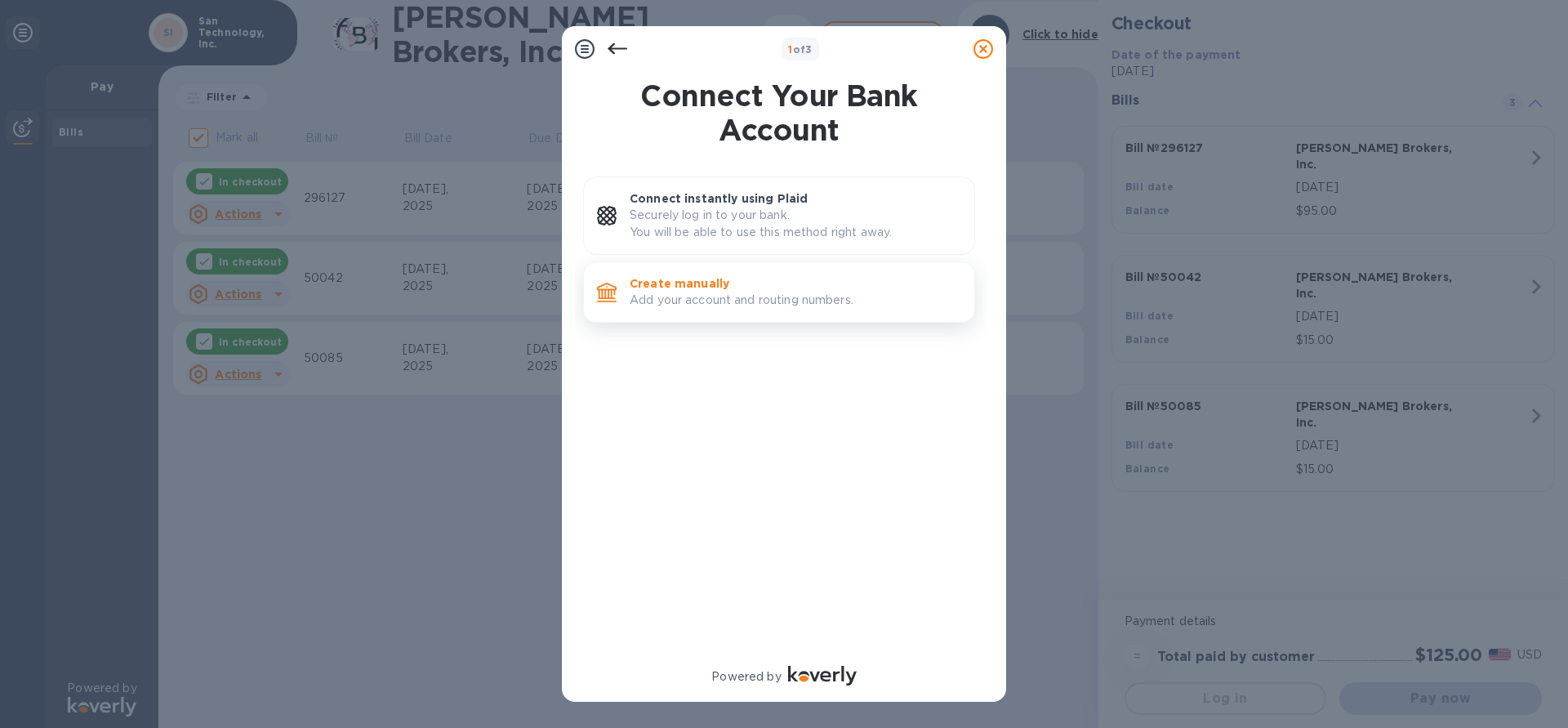
click at [719, 295] on p "Add your account and routing numbers." at bounding box center [795, 300] width 331 height 18
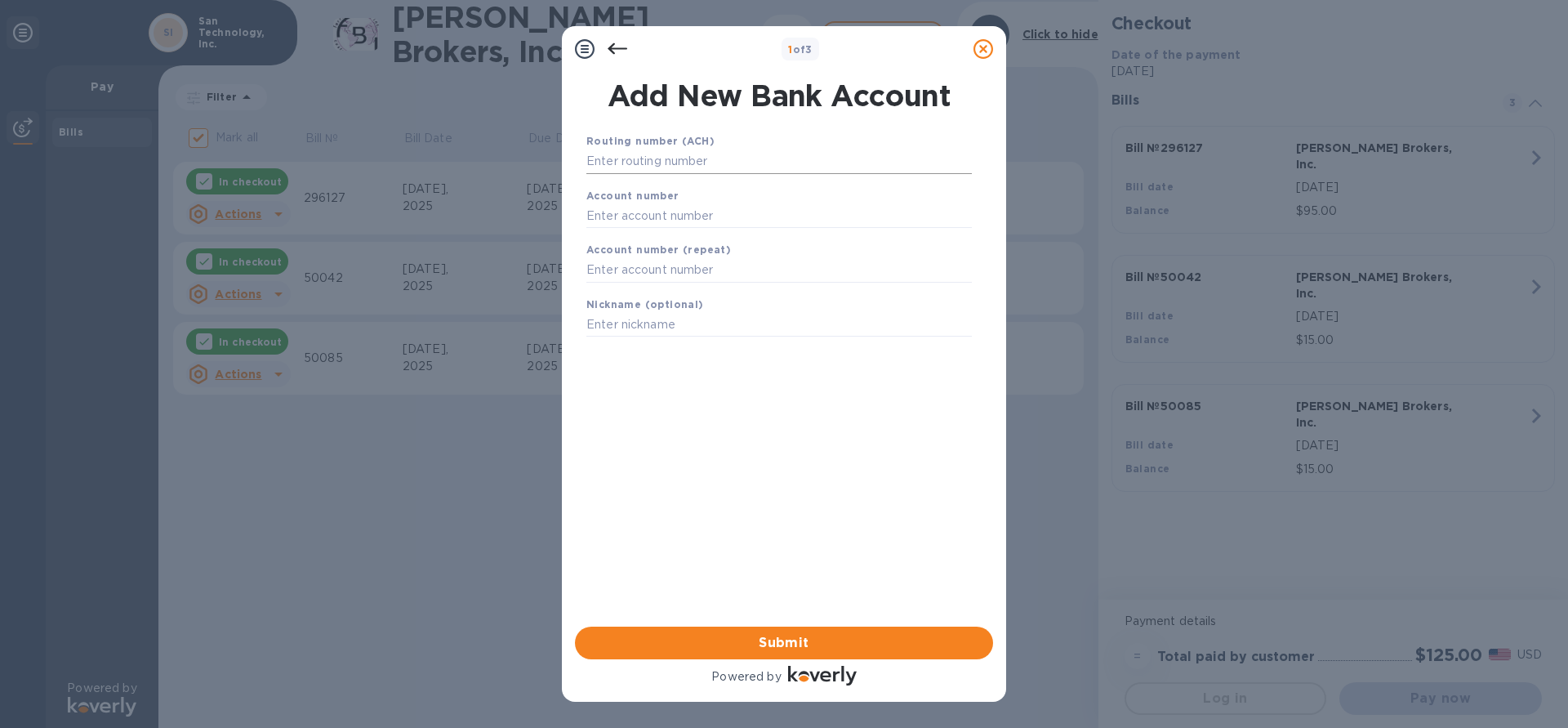
click at [659, 151] on input "text" at bounding box center [779, 161] width 386 height 25
type input "121000358"
click at [766, 224] on input "text" at bounding box center [779, 236] width 386 height 25
type input "001102603361"
click at [680, 281] on input "text" at bounding box center [779, 291] width 386 height 25
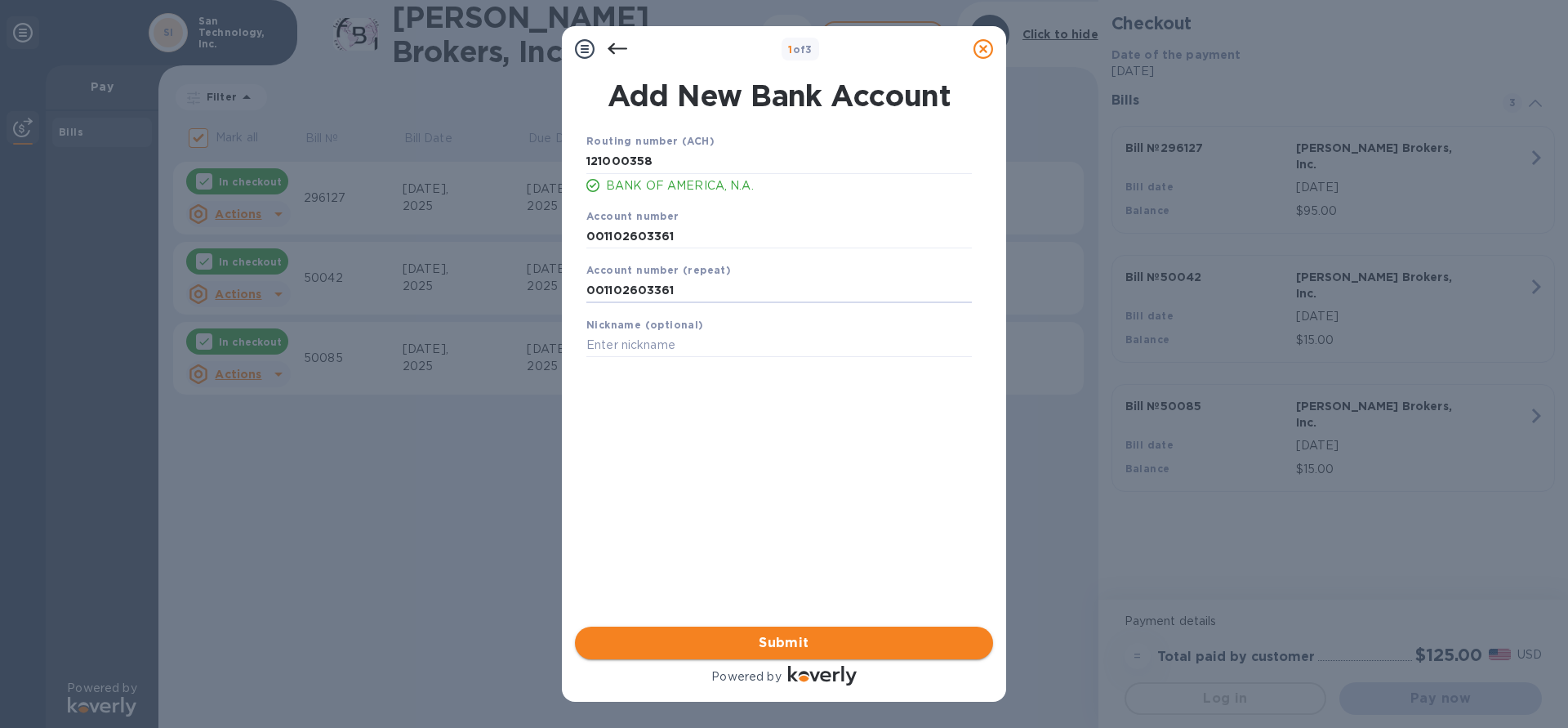
type input "001102603361"
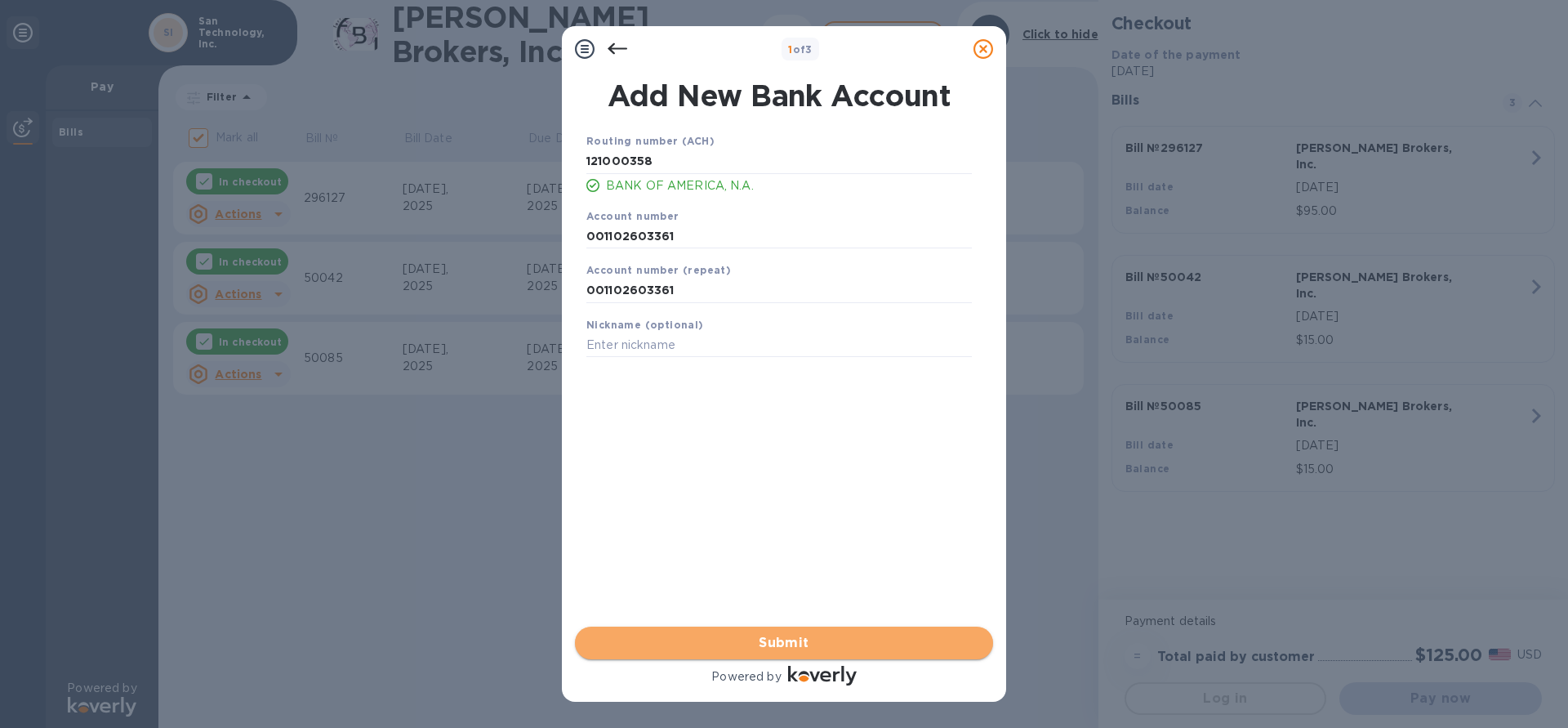
click at [810, 634] on span "Submit" at bounding box center [784, 642] width 392 height 19
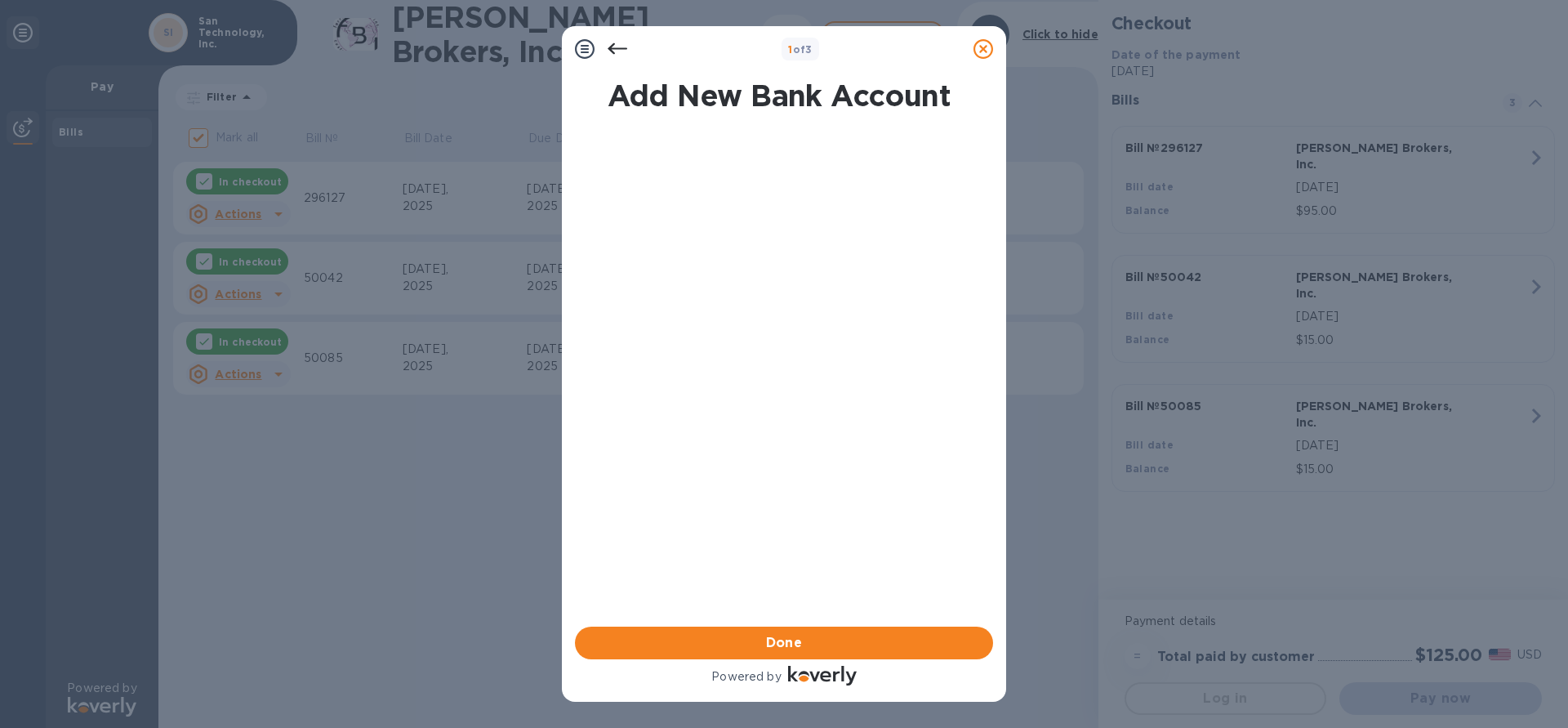
click at [623, 47] on icon at bounding box center [617, 49] width 19 height 19
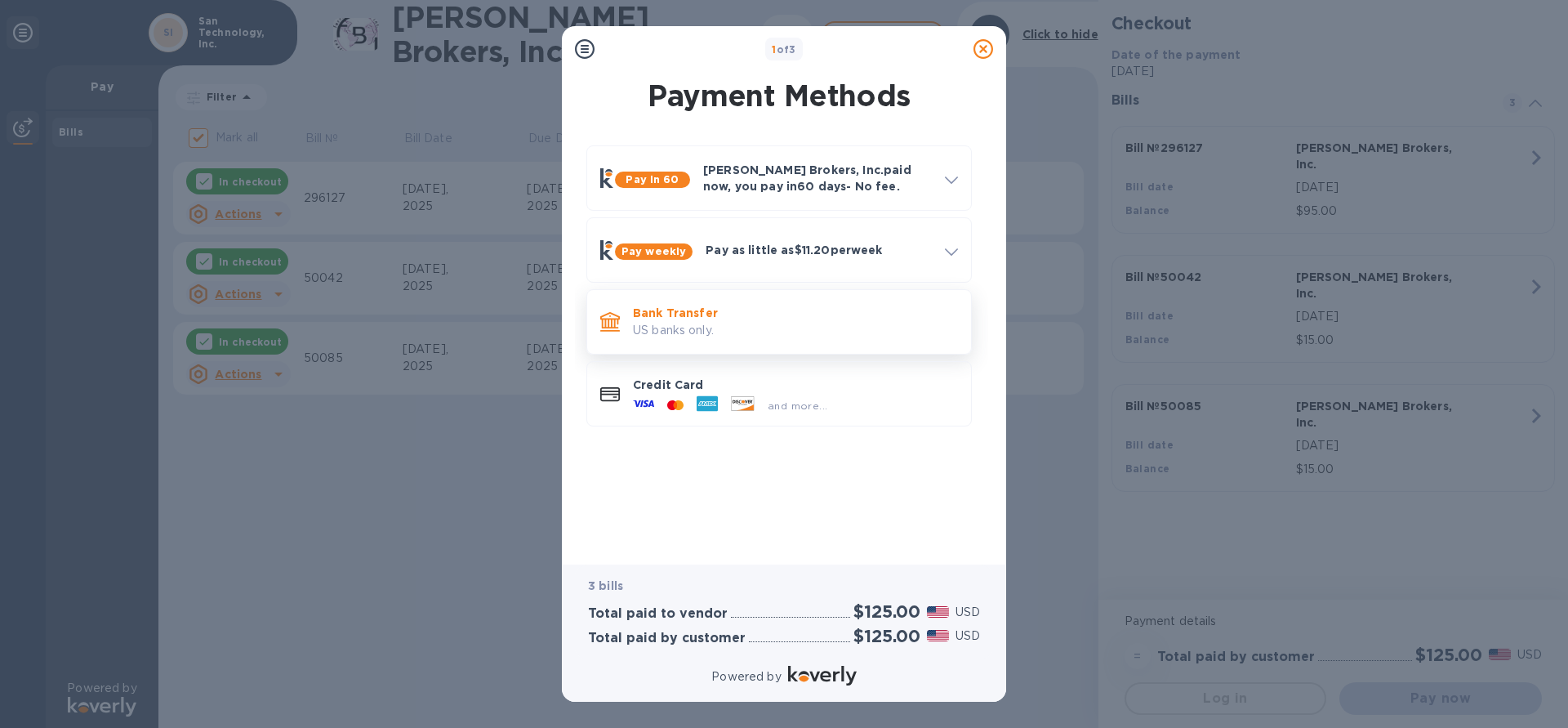
click at [765, 337] on p "US banks only." at bounding box center [795, 330] width 325 height 18
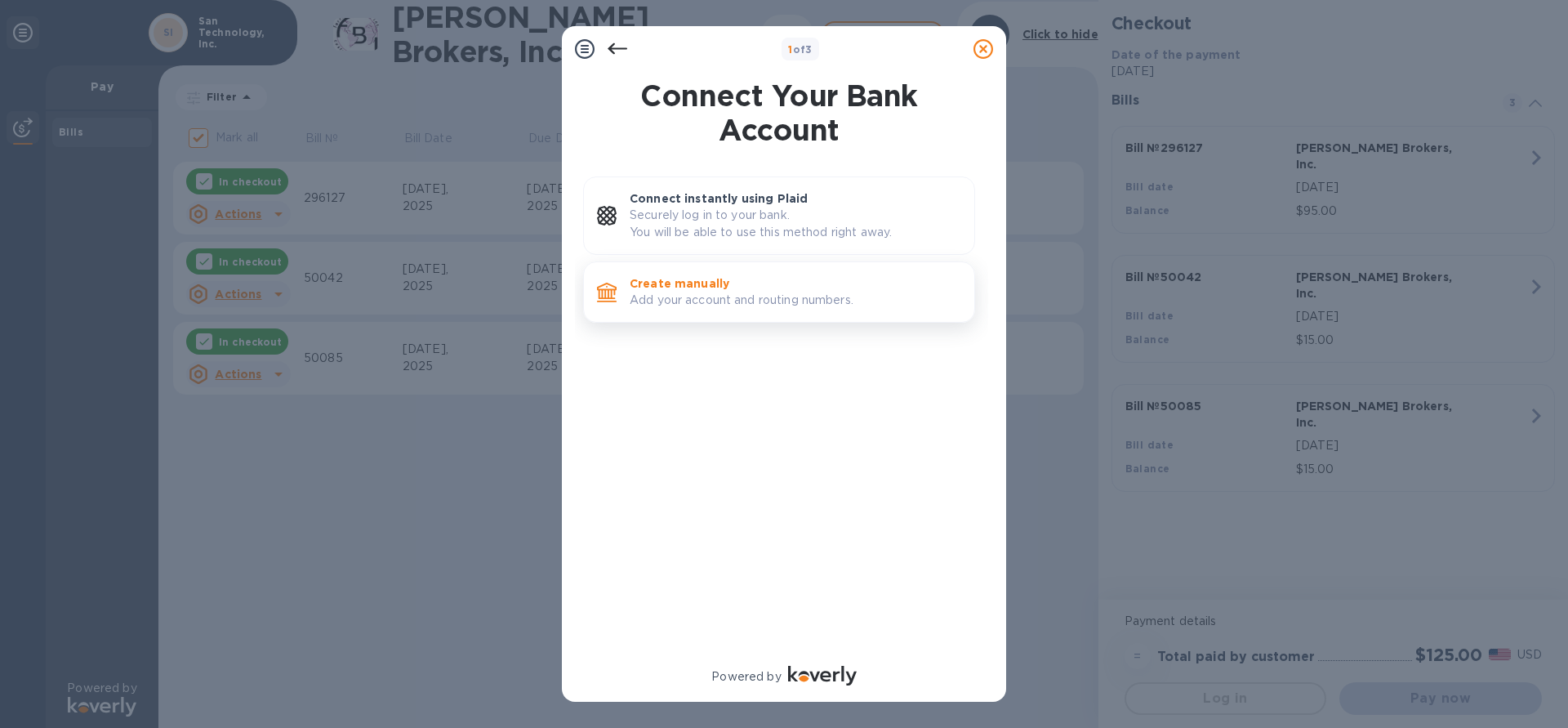
click at [729, 290] on p "Create manually" at bounding box center [795, 283] width 331 height 17
